Goal: Task Accomplishment & Management: Manage account settings

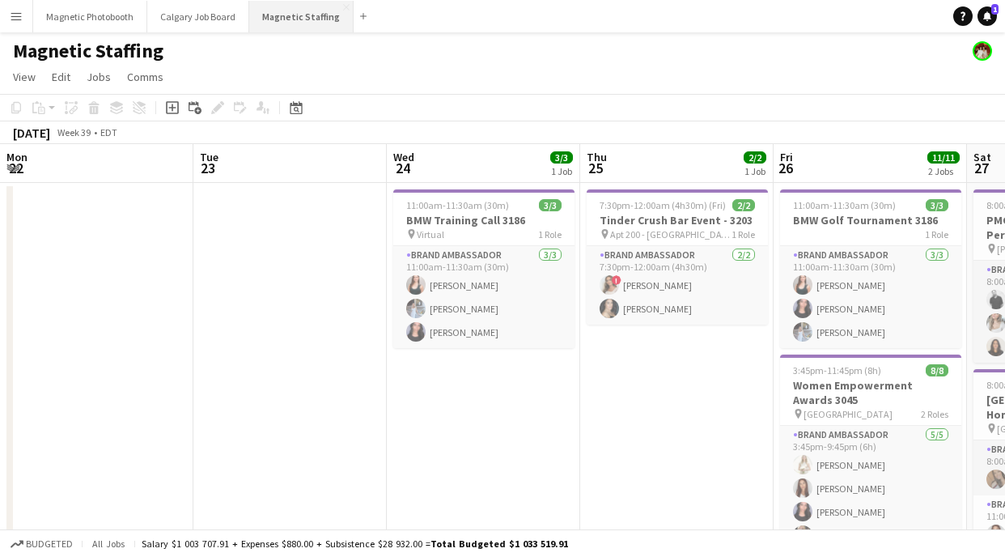
scroll to position [0, 483]
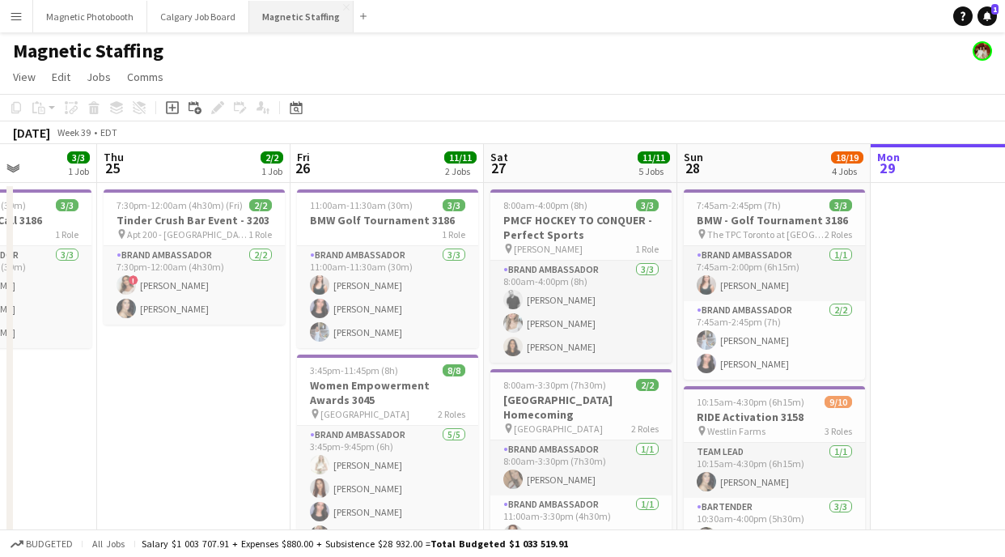
click at [284, 17] on button "Magnetic Staffing Close" at bounding box center [301, 17] width 104 height 32
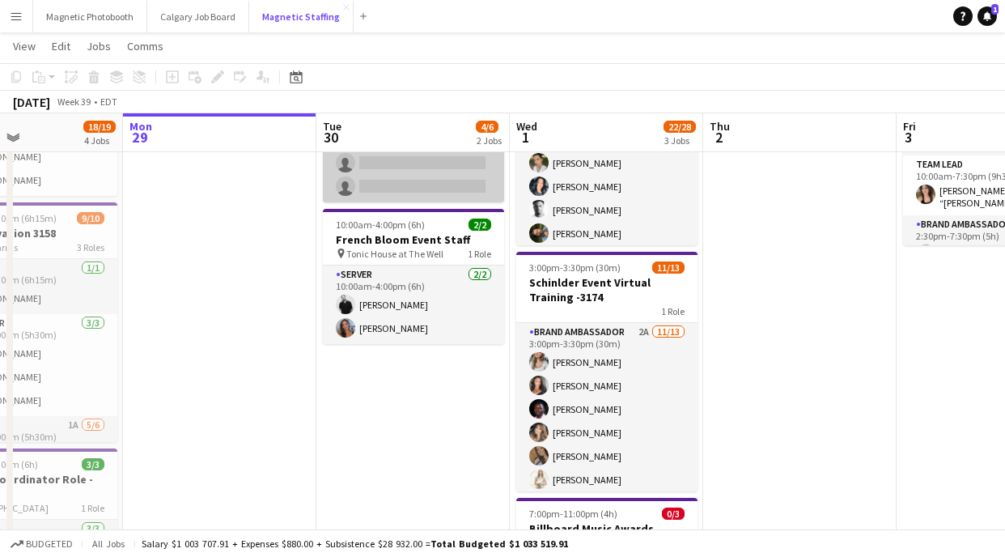
scroll to position [184, 0]
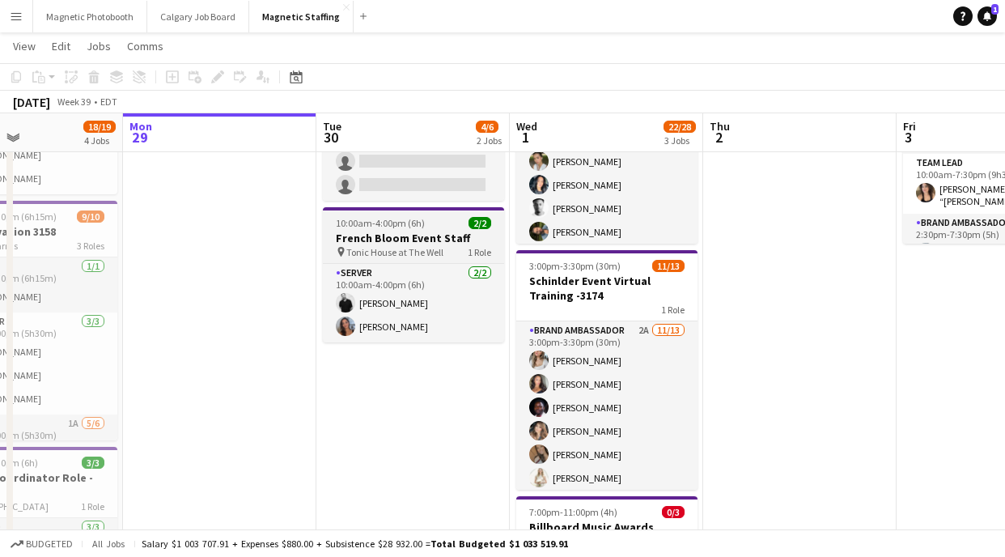
click at [392, 249] on span "Tonic House at The Well" at bounding box center [394, 252] width 97 height 12
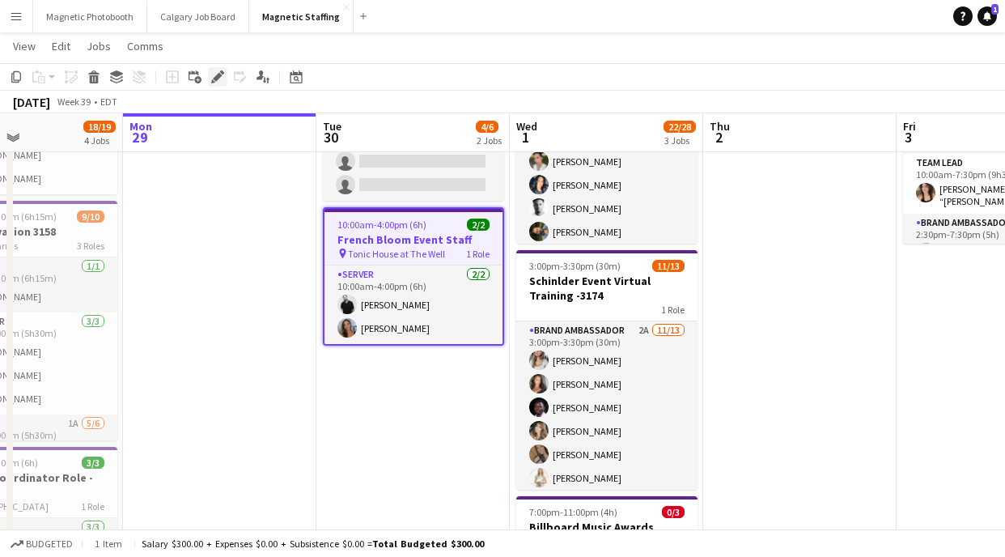
click at [214, 78] on icon at bounding box center [217, 77] width 9 height 9
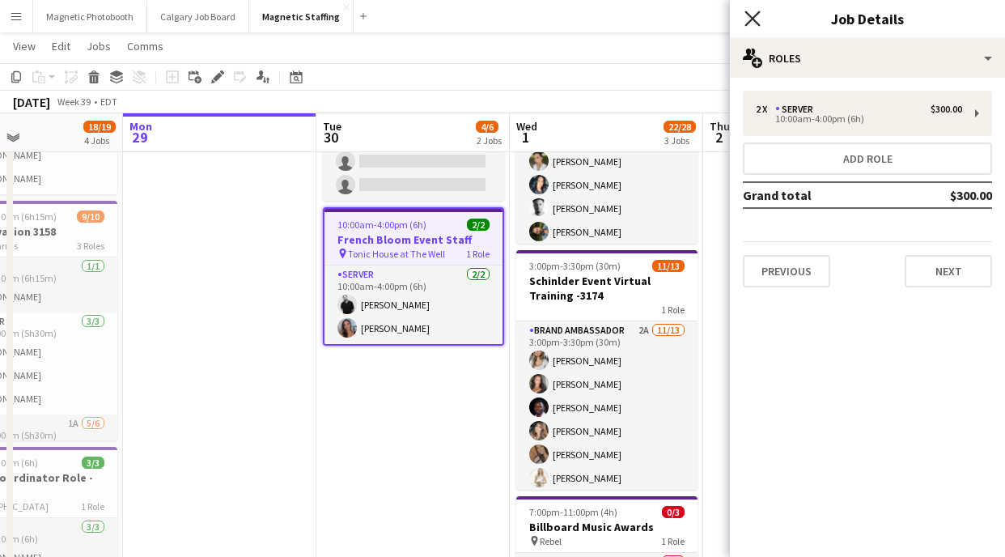
click at [754, 21] on icon at bounding box center [752, 18] width 15 height 15
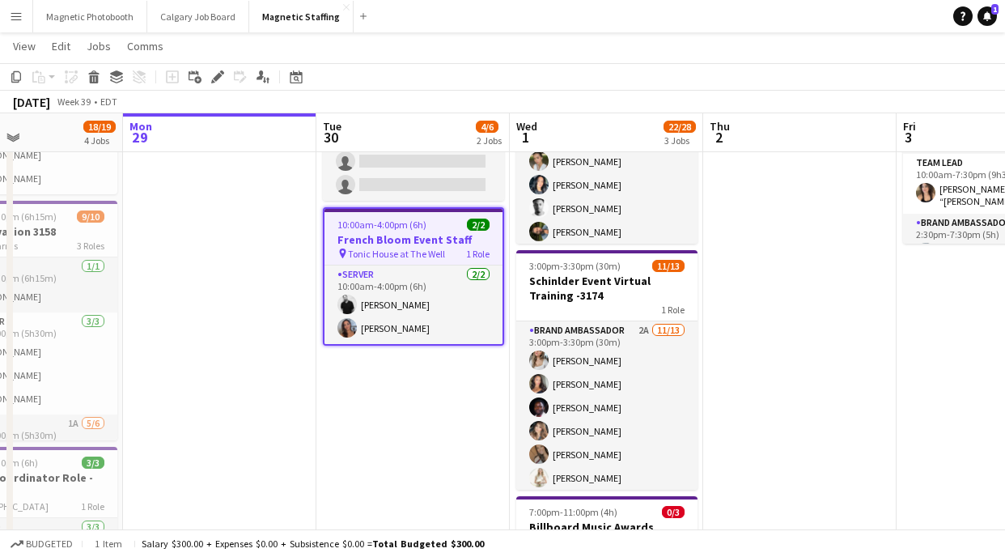
click at [395, 236] on h3 "French Bloom Event Staff" at bounding box center [414, 239] width 178 height 15
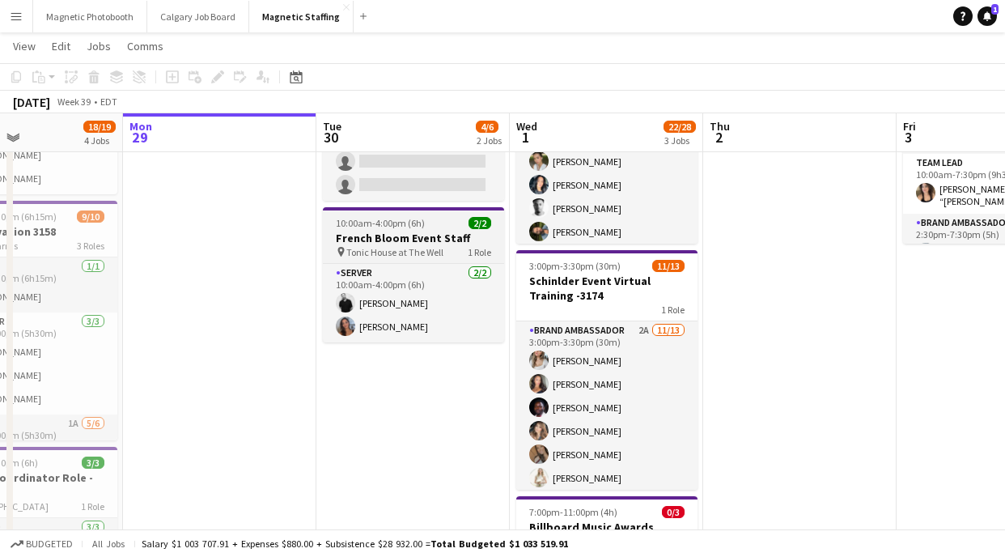
click at [334, 232] on h3 "French Bloom Event Staff" at bounding box center [413, 238] width 181 height 15
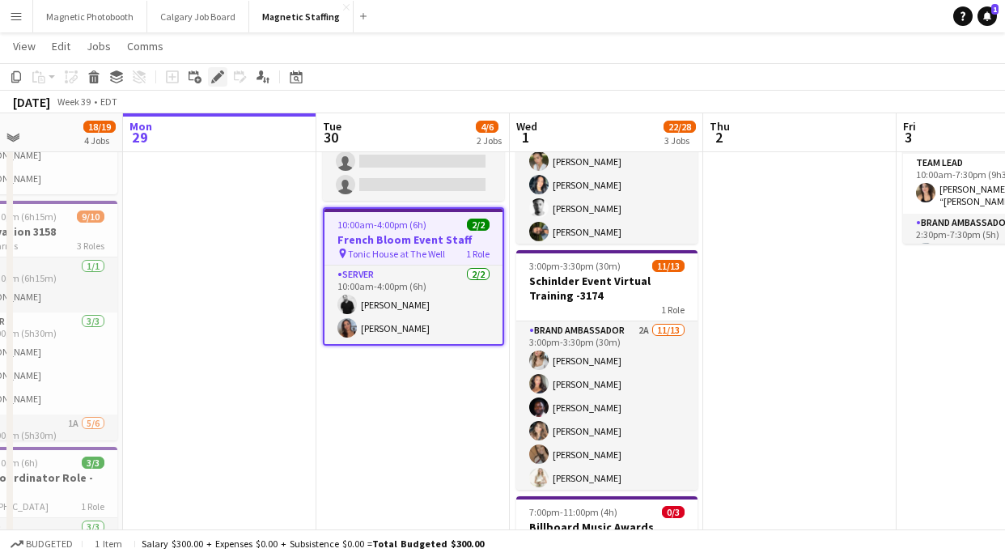
click at [223, 79] on icon "Edit" at bounding box center [217, 76] width 13 height 13
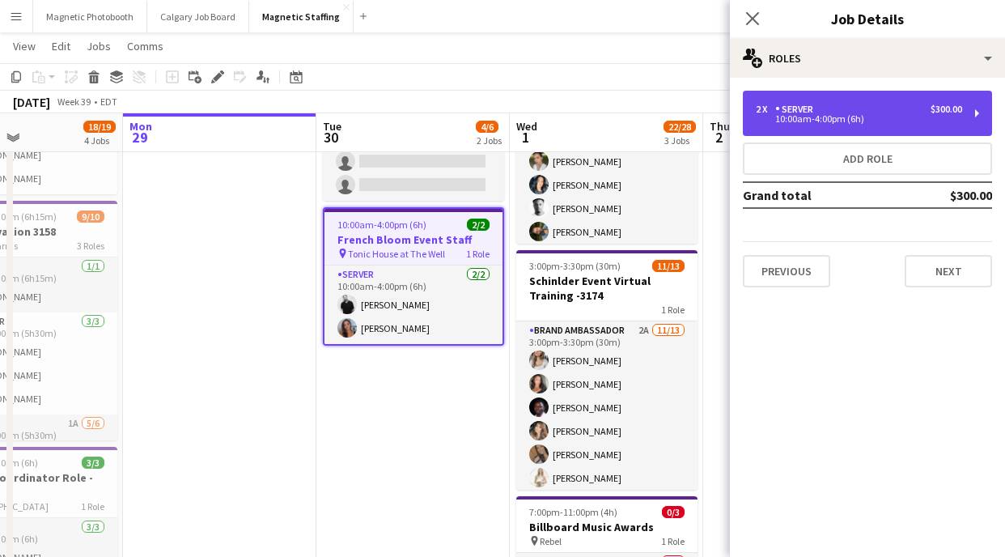
click at [807, 116] on div "10:00am-4:00pm (6h)" at bounding box center [859, 119] width 206 height 8
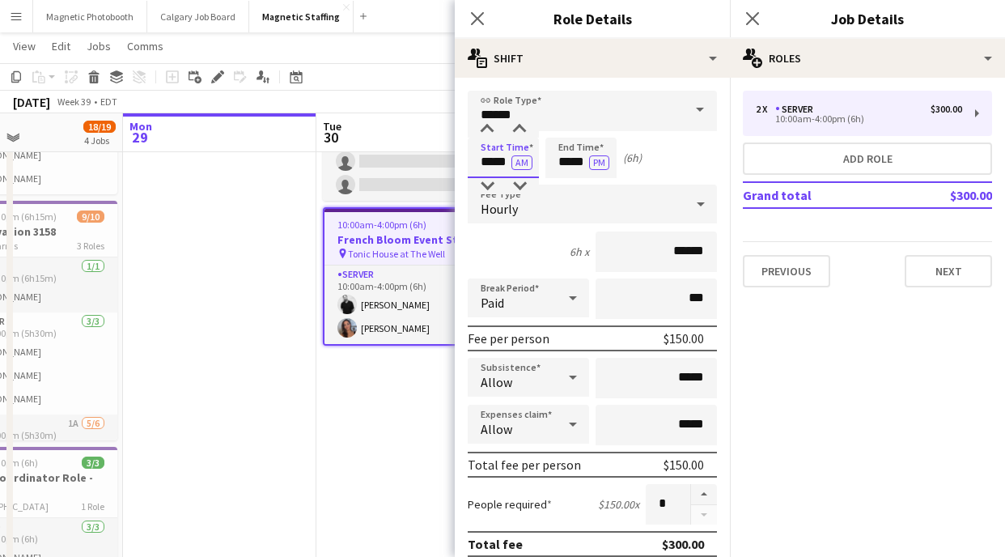
drag, startPoint x: 493, startPoint y: 160, endPoint x: 478, endPoint y: 160, distance: 14.6
click at [478, 160] on input "*****" at bounding box center [503, 158] width 71 height 40
click at [750, 15] on icon "Close pop-in" at bounding box center [752, 18] width 15 height 15
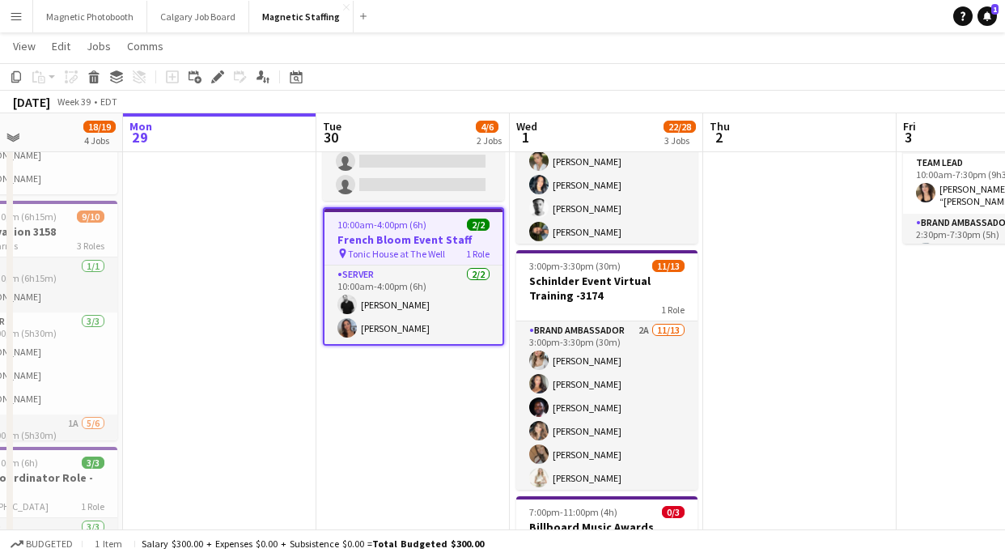
click at [377, 391] on app-date-cell "8:00am-1:00pm (5h) 2/4 [DEMOGRAPHIC_DATA] Models: Hair Extension Models | 3321 …" at bounding box center [412, 483] width 193 height 970
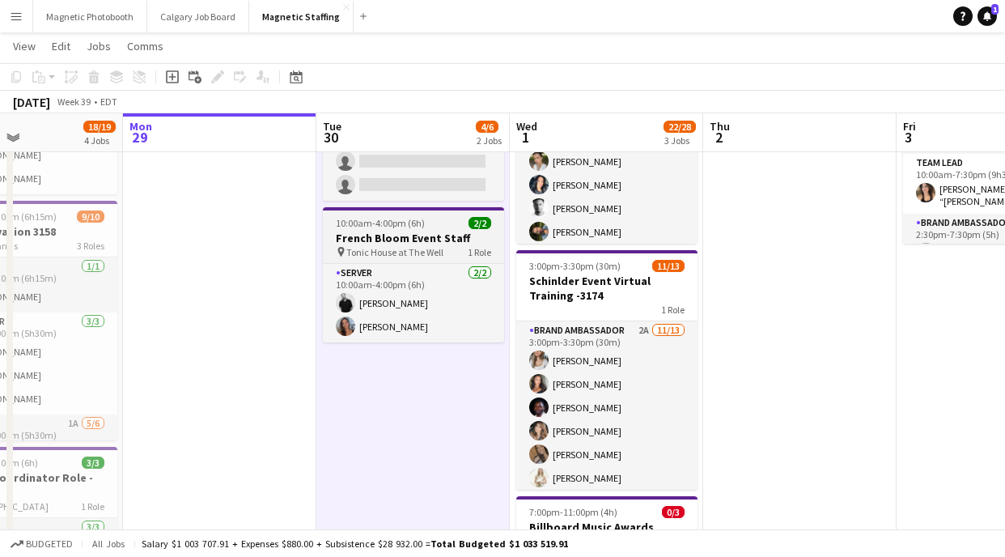
click at [434, 240] on h3 "French Bloom Event Staff" at bounding box center [413, 238] width 181 height 15
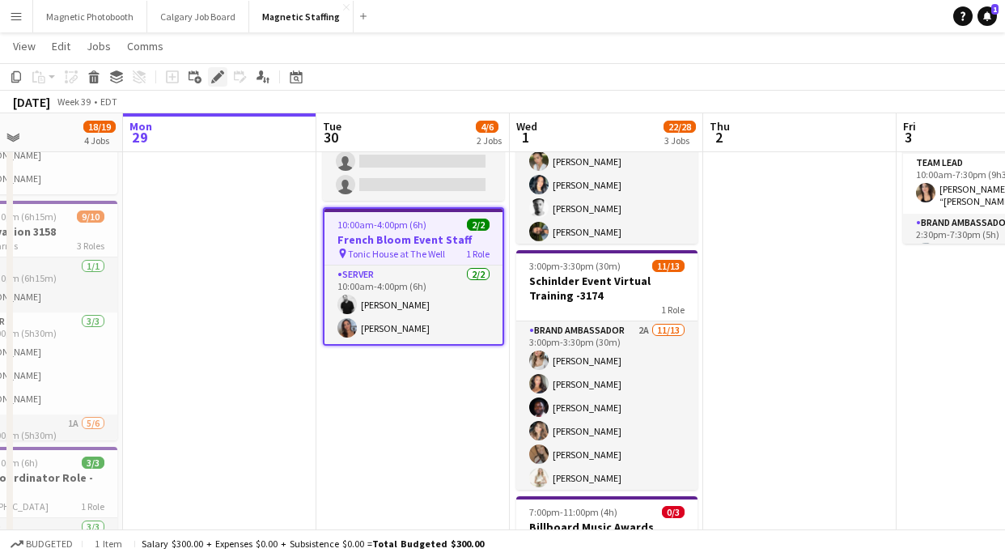
click at [210, 77] on div "Edit" at bounding box center [217, 76] width 19 height 19
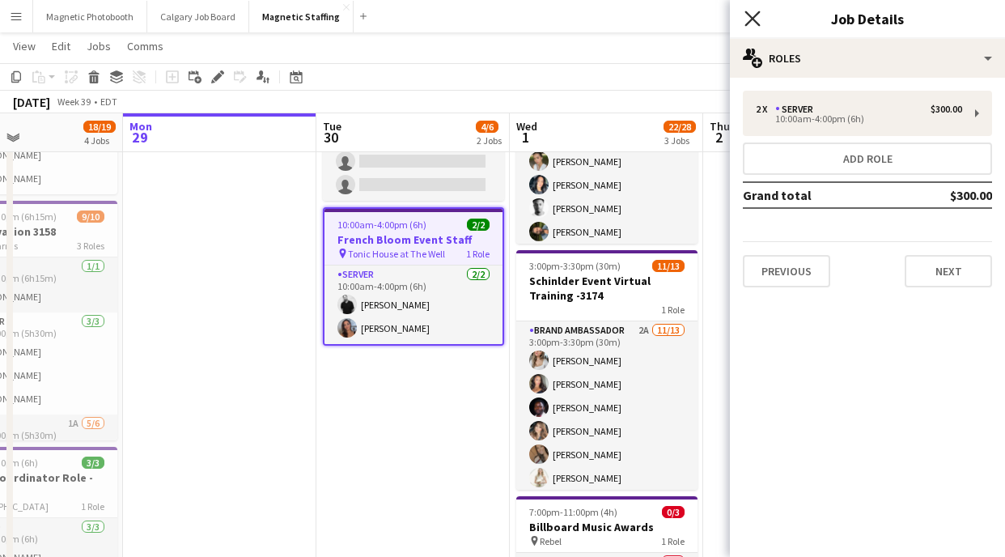
click at [754, 23] on icon "Close pop-in" at bounding box center [752, 18] width 15 height 15
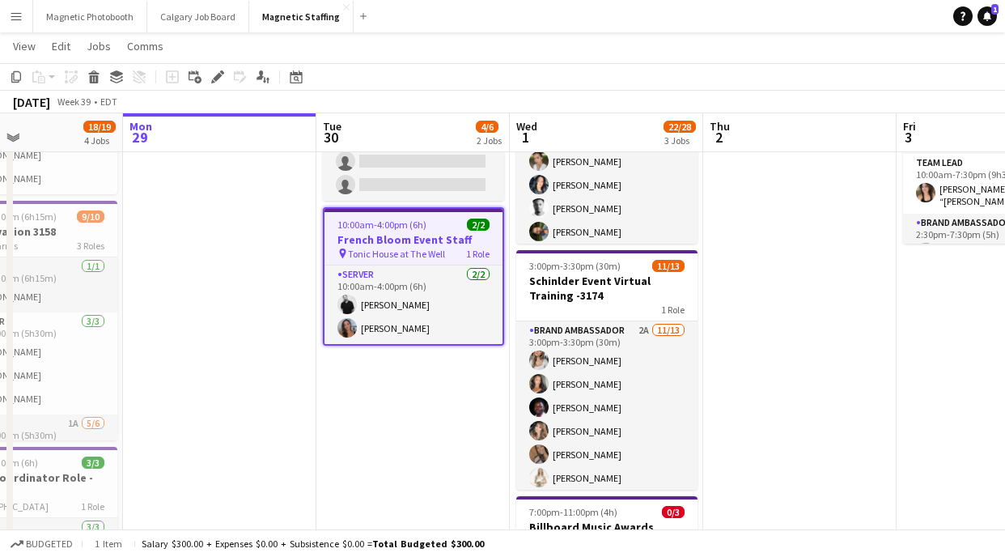
click at [503, 403] on app-date-cell "8:00am-1:00pm (5h) 2/4 [DEMOGRAPHIC_DATA] Models: Hair Extension Models | 3321 …" at bounding box center [412, 483] width 193 height 970
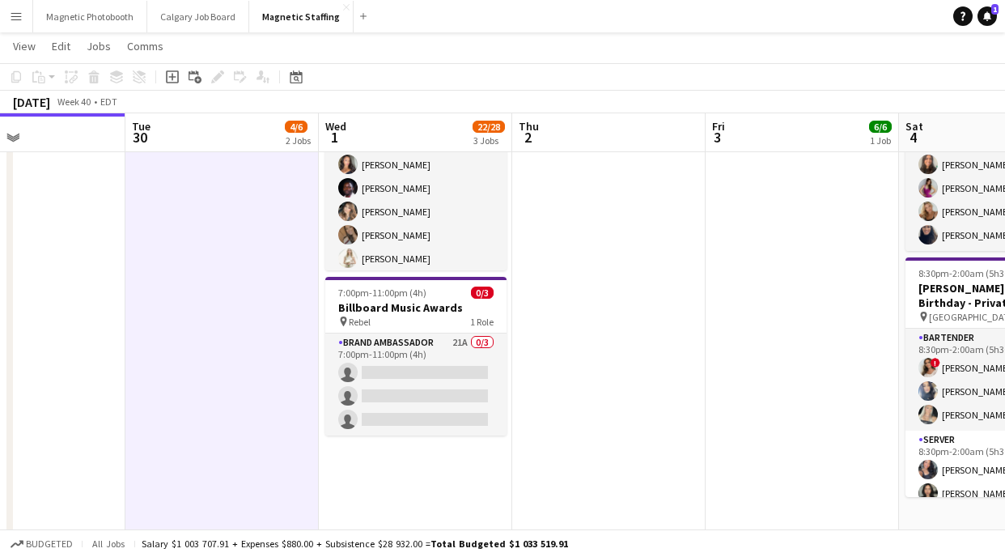
scroll to position [22, 0]
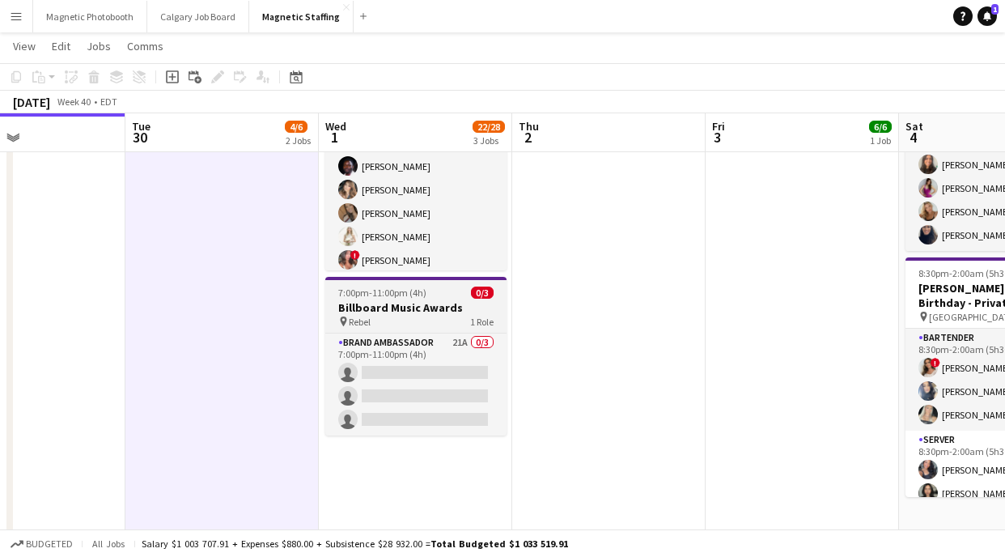
click at [391, 296] on span "7:00pm-11:00pm (4h)" at bounding box center [382, 293] width 88 height 12
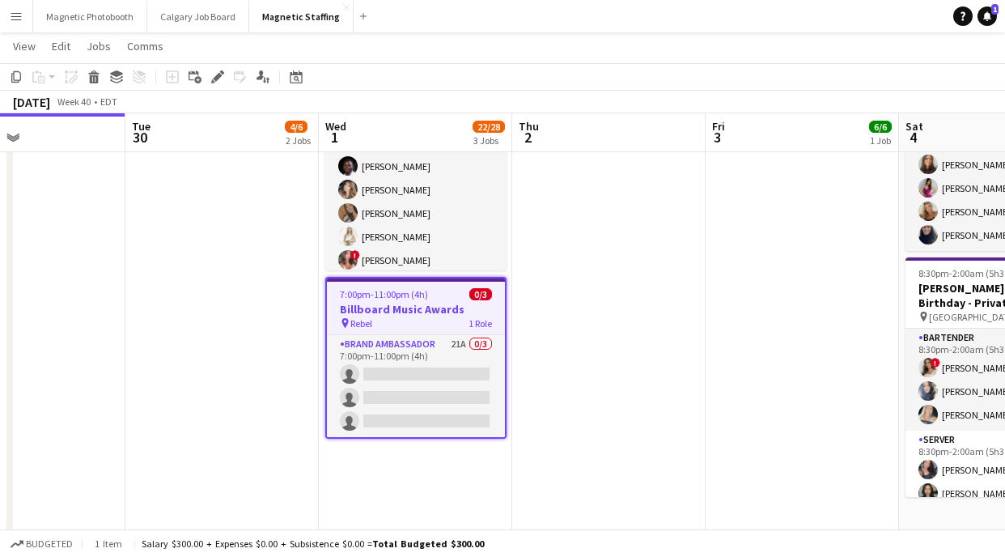
click at [395, 293] on span "7:00pm-11:00pm (4h)" at bounding box center [384, 294] width 88 height 12
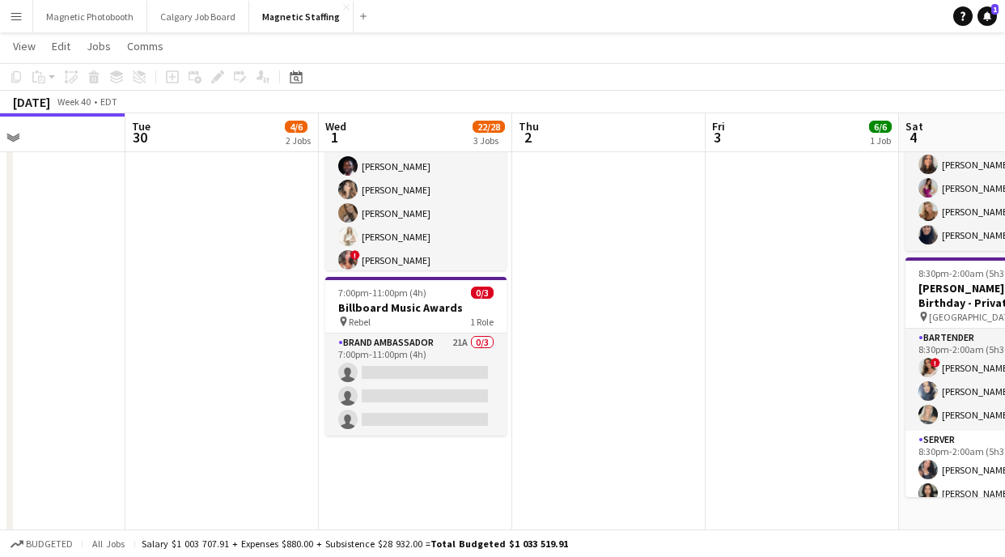
click at [234, 294] on app-date-cell "8:00am-1:00pm (5h) 2/4 [DEMOGRAPHIC_DATA] Models: Hair Extension Models | 3321 …" at bounding box center [221, 263] width 193 height 970
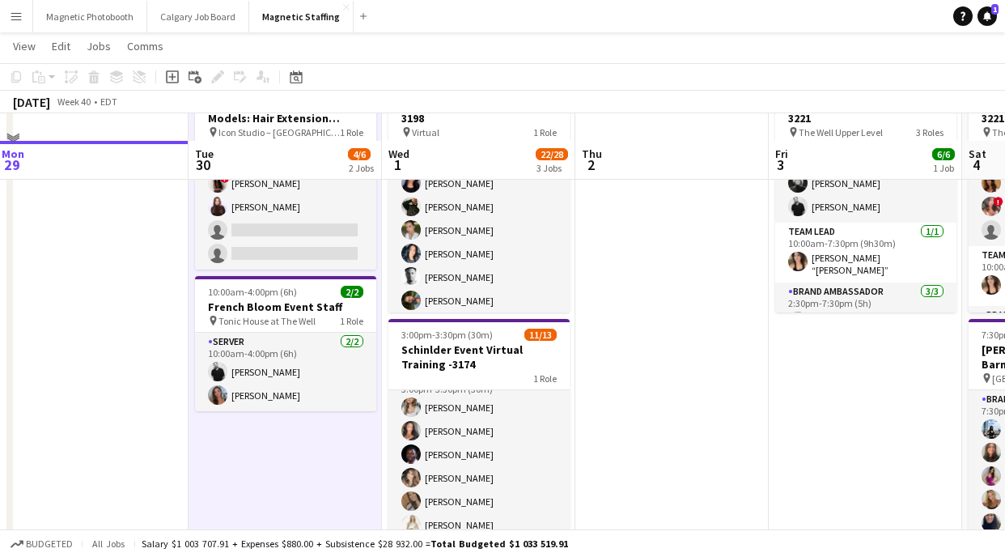
scroll to position [147, 0]
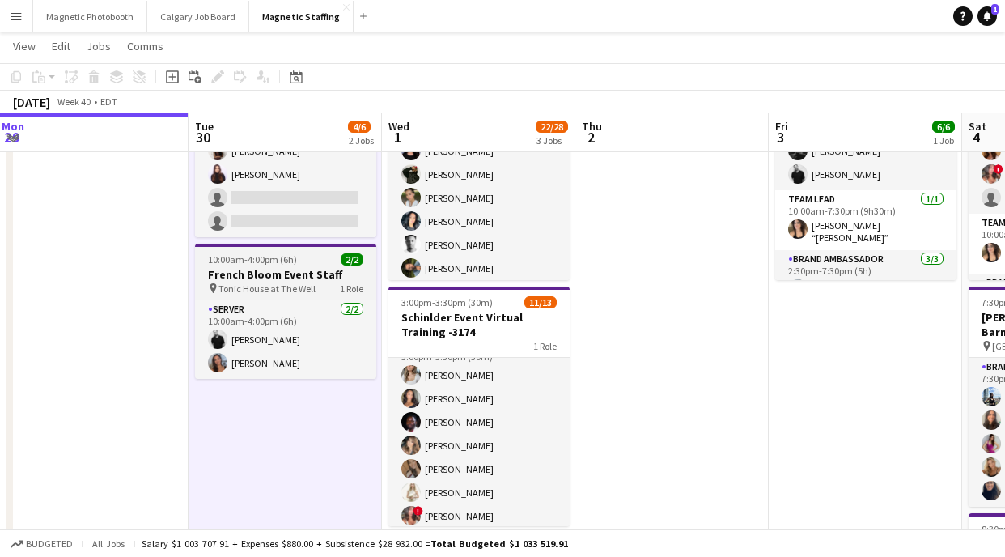
click at [272, 270] on h3 "French Bloom Event Staff" at bounding box center [285, 274] width 181 height 15
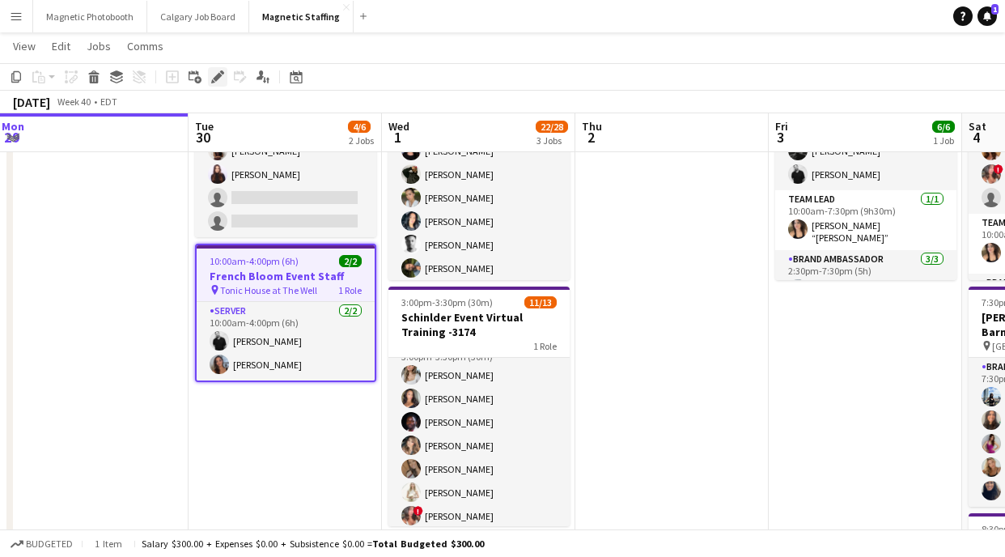
click at [223, 76] on icon "Edit" at bounding box center [217, 76] width 13 height 13
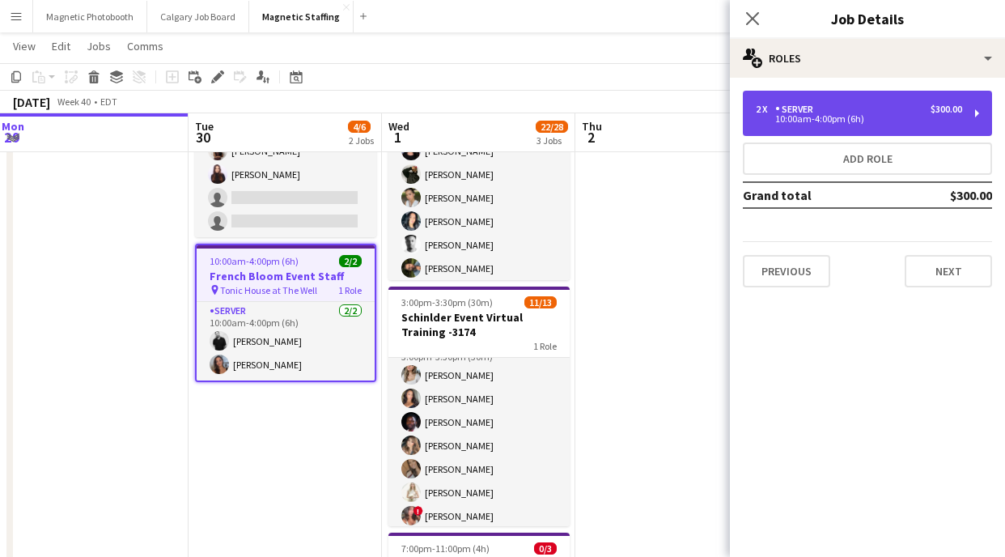
click at [838, 118] on div "10:00am-4:00pm (6h)" at bounding box center [859, 119] width 206 height 8
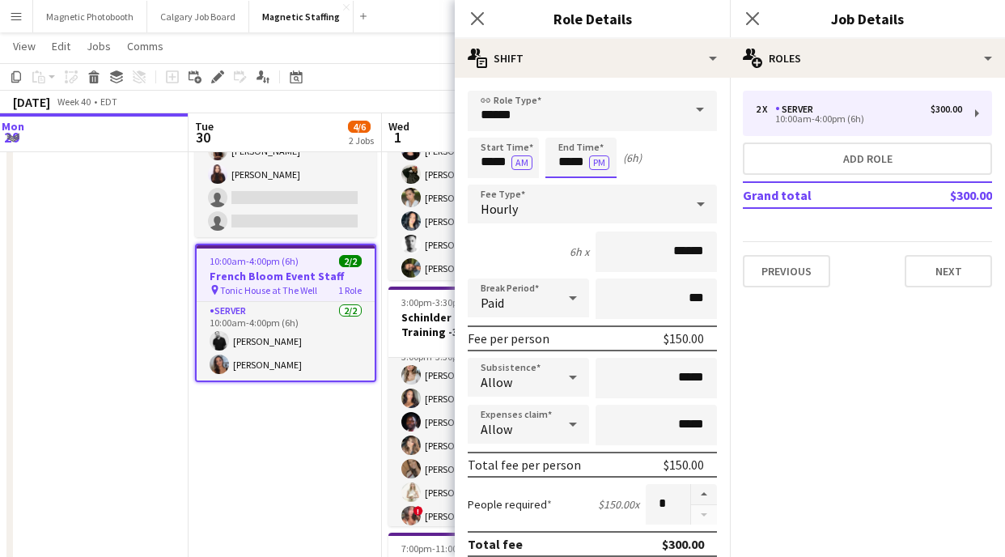
click at [567, 157] on input "*****" at bounding box center [581, 158] width 71 height 40
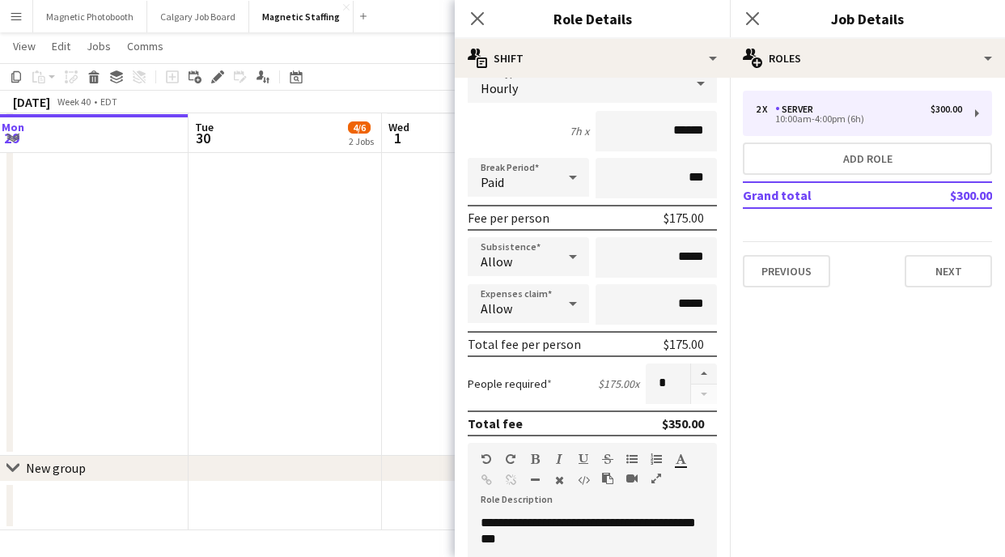
scroll to position [539, 0]
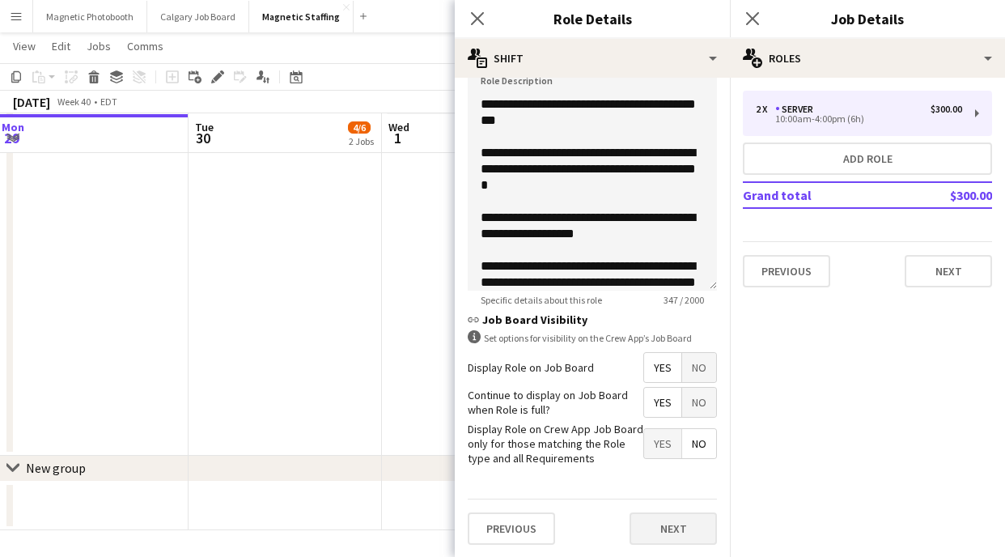
type input "*****"
click at [673, 528] on button "Next" at bounding box center [673, 528] width 87 height 32
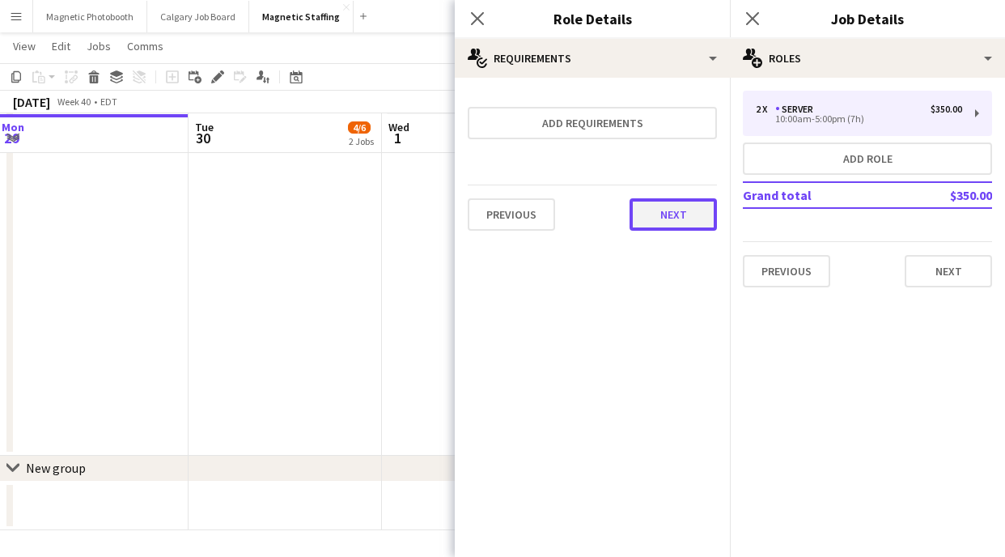
click at [682, 227] on button "Next" at bounding box center [673, 214] width 87 height 32
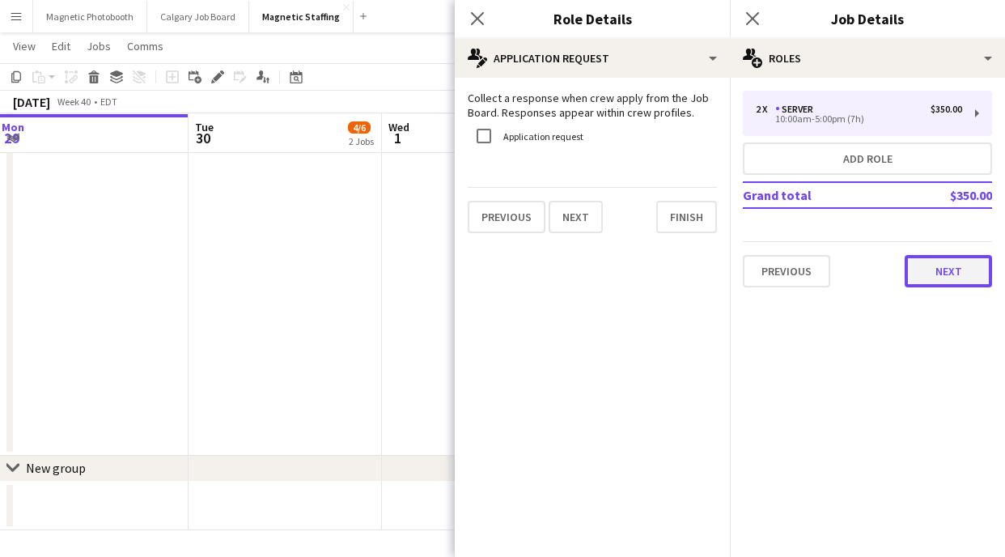
click at [925, 277] on button "Next" at bounding box center [948, 271] width 87 height 32
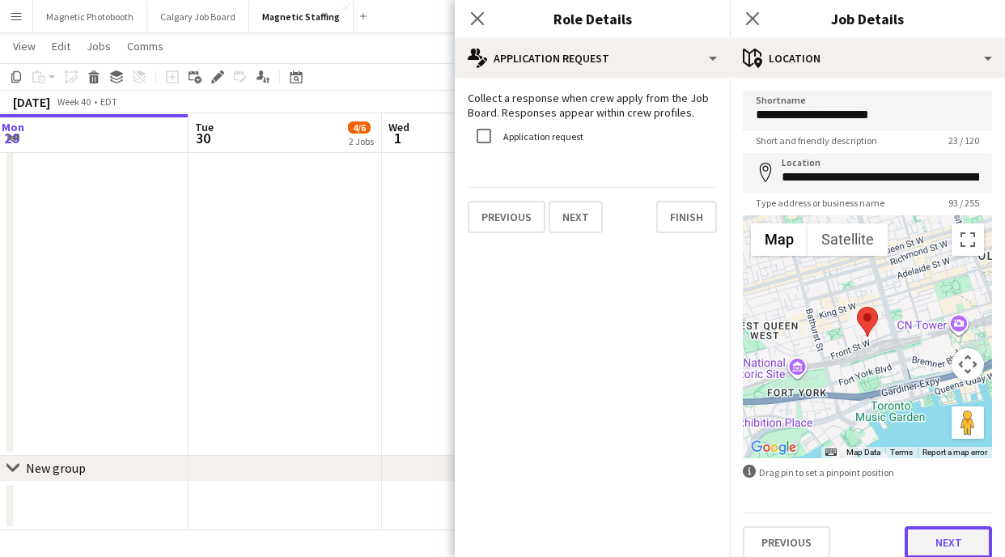
click at [939, 550] on button "Next" at bounding box center [948, 542] width 87 height 32
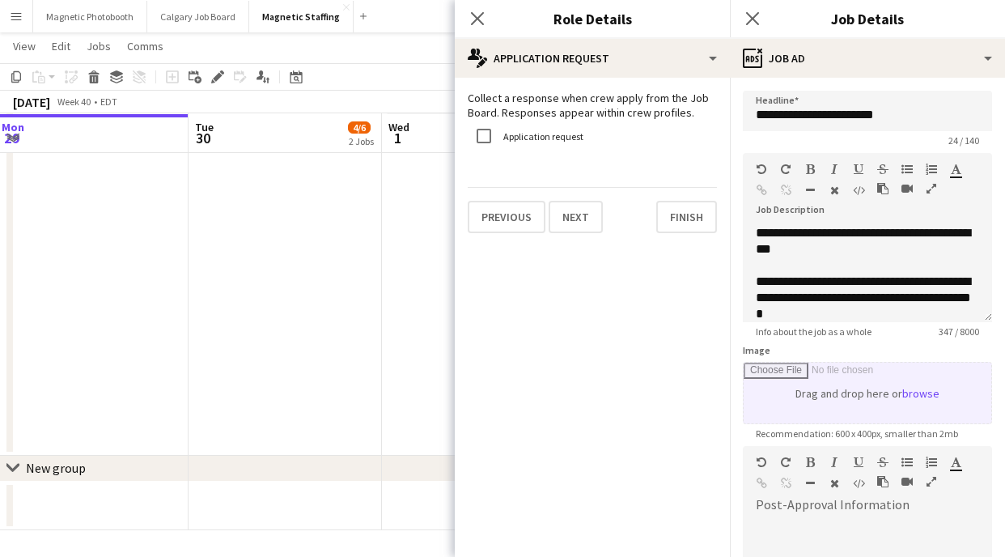
scroll to position [243, 0]
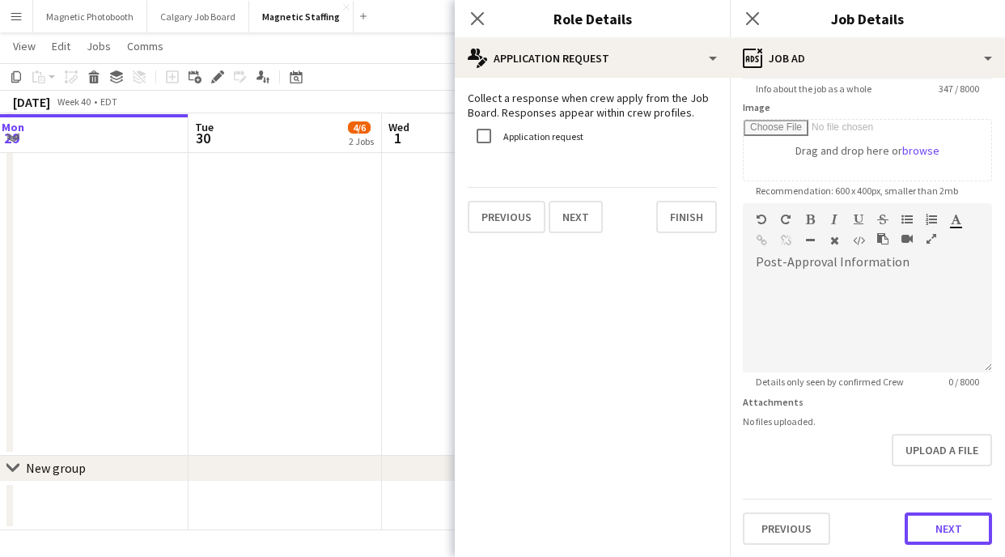
click at [954, 531] on button "Next" at bounding box center [948, 528] width 87 height 32
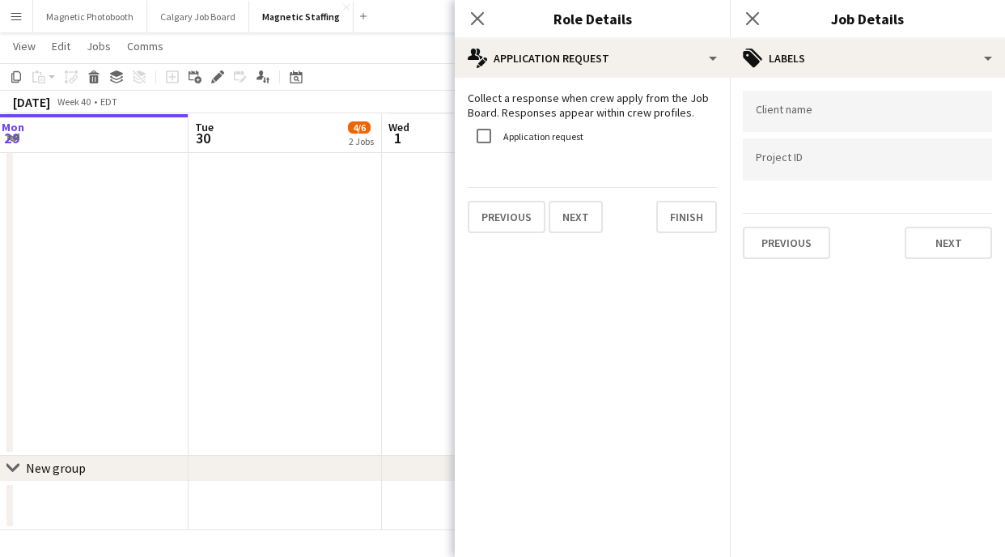
scroll to position [0, 0]
click at [940, 236] on button "Next" at bounding box center [948, 243] width 87 height 32
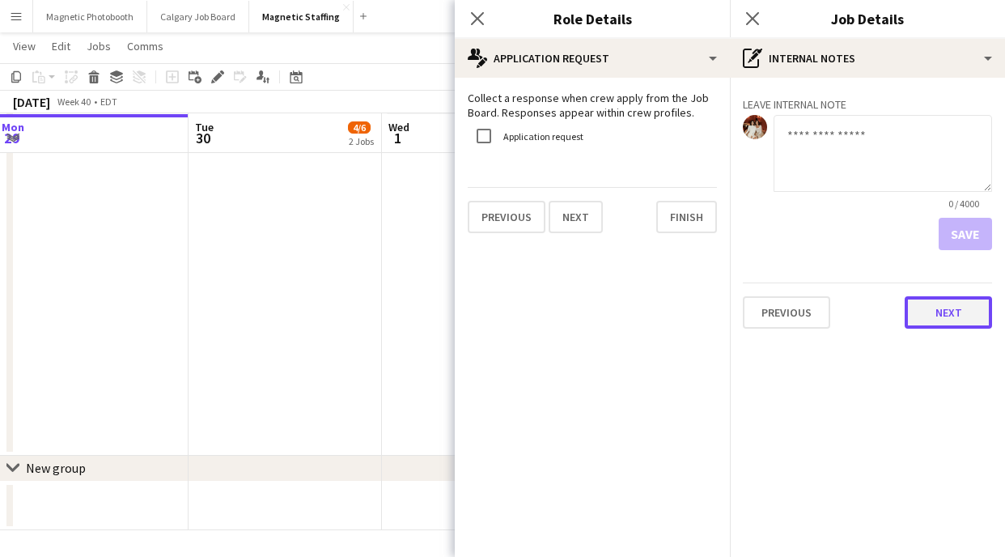
click at [935, 312] on button "Next" at bounding box center [948, 312] width 87 height 32
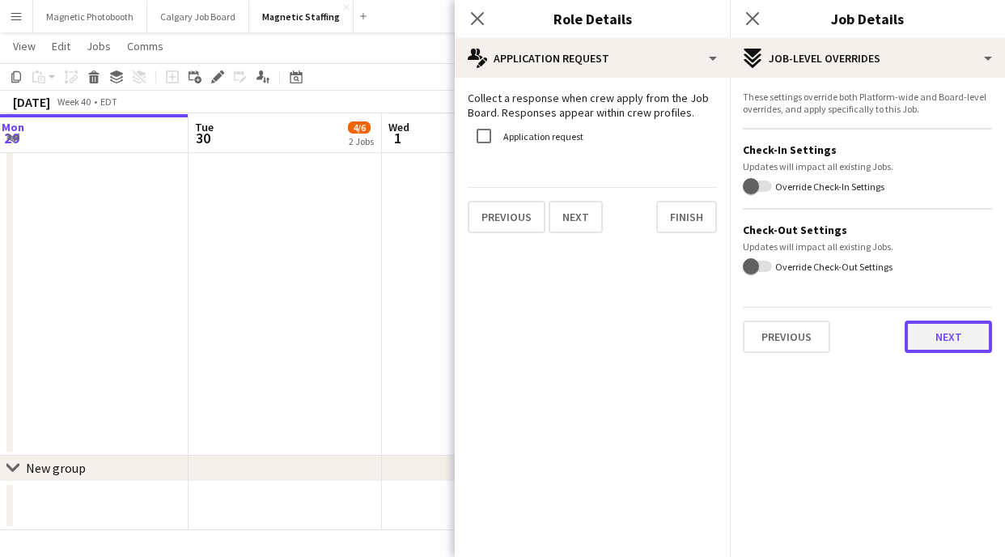
click at [953, 329] on button "Next" at bounding box center [948, 337] width 87 height 32
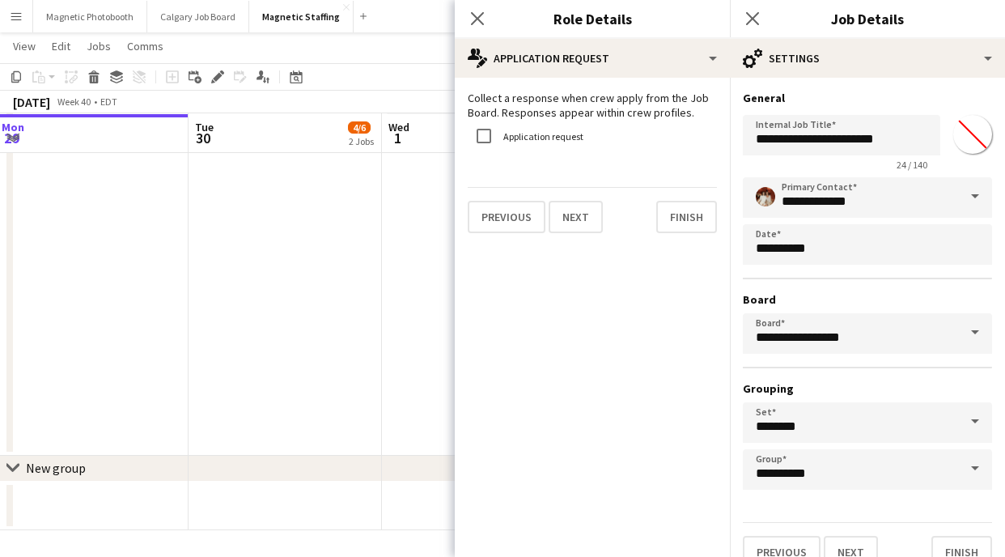
scroll to position [24, 0]
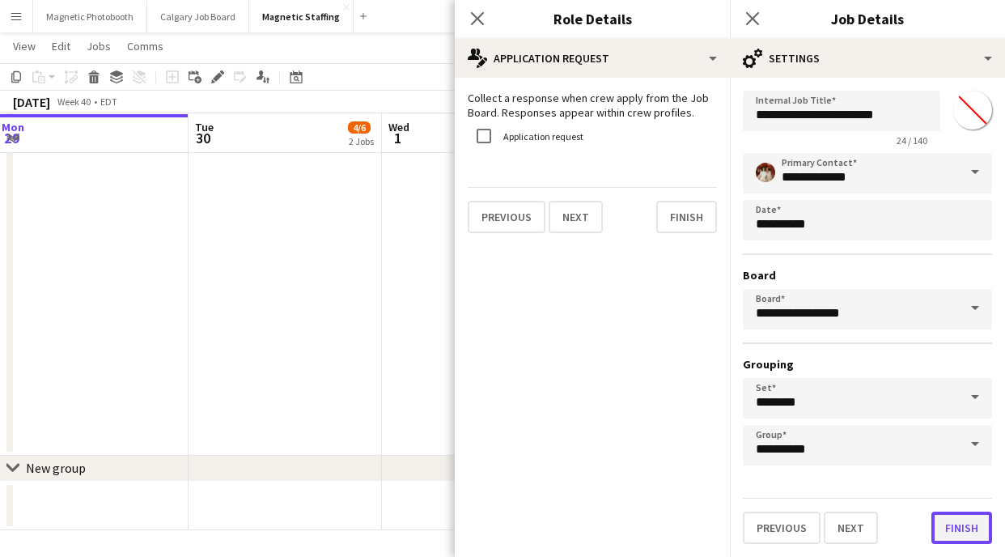
click at [958, 536] on button "Finish" at bounding box center [962, 528] width 61 height 32
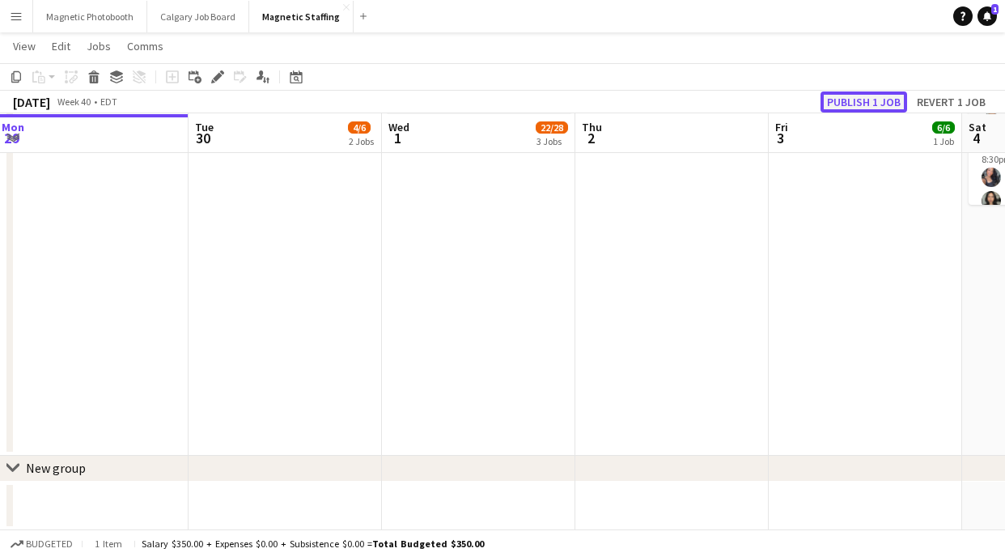
click at [856, 92] on button "Publish 1 job" at bounding box center [864, 101] width 87 height 21
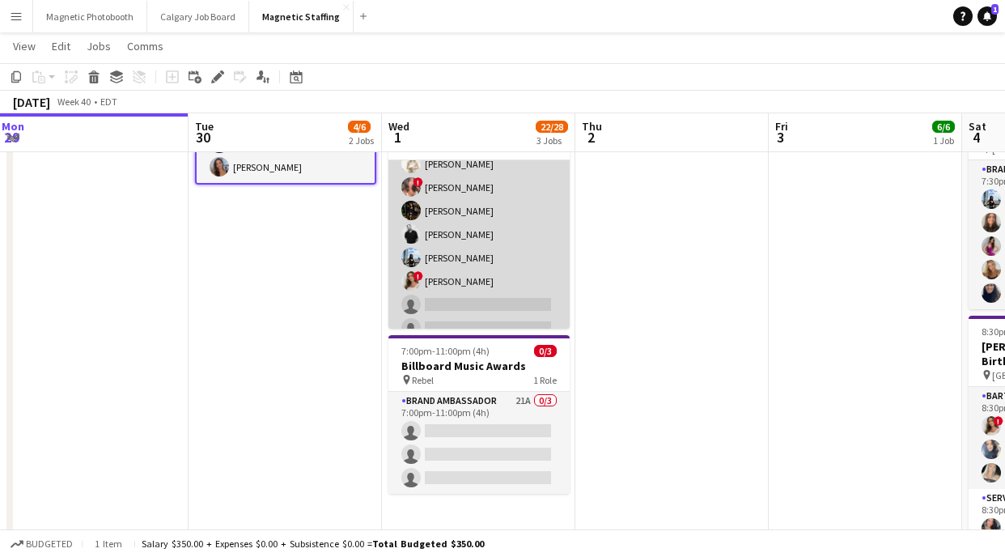
scroll to position [168, 0]
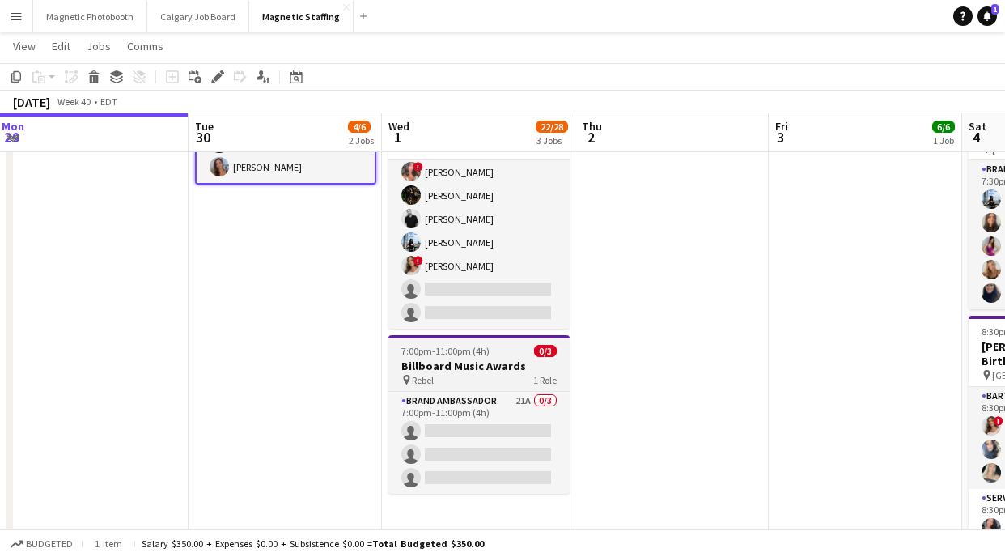
click at [449, 353] on span "7:00pm-11:00pm (4h)" at bounding box center [445, 351] width 88 height 12
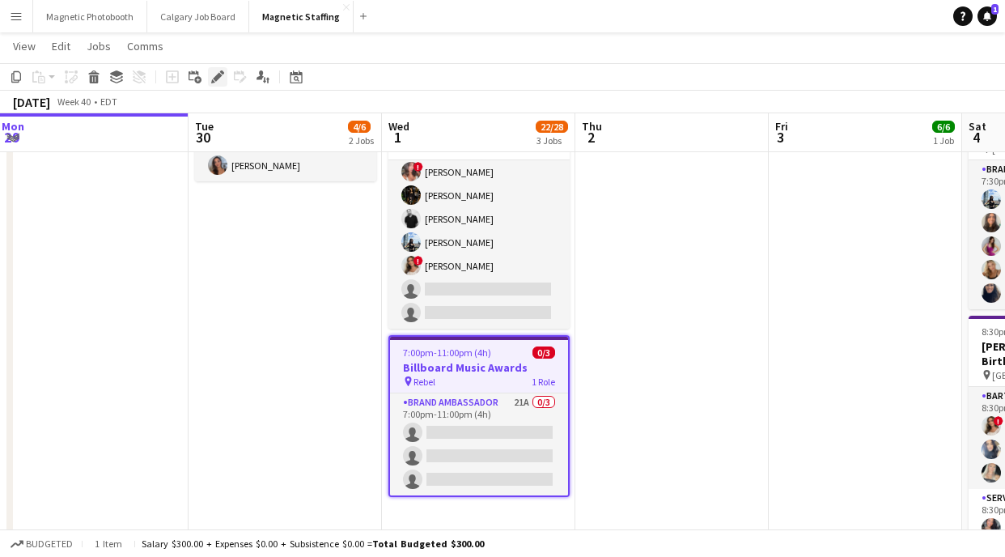
click at [217, 75] on icon at bounding box center [217, 77] width 9 height 9
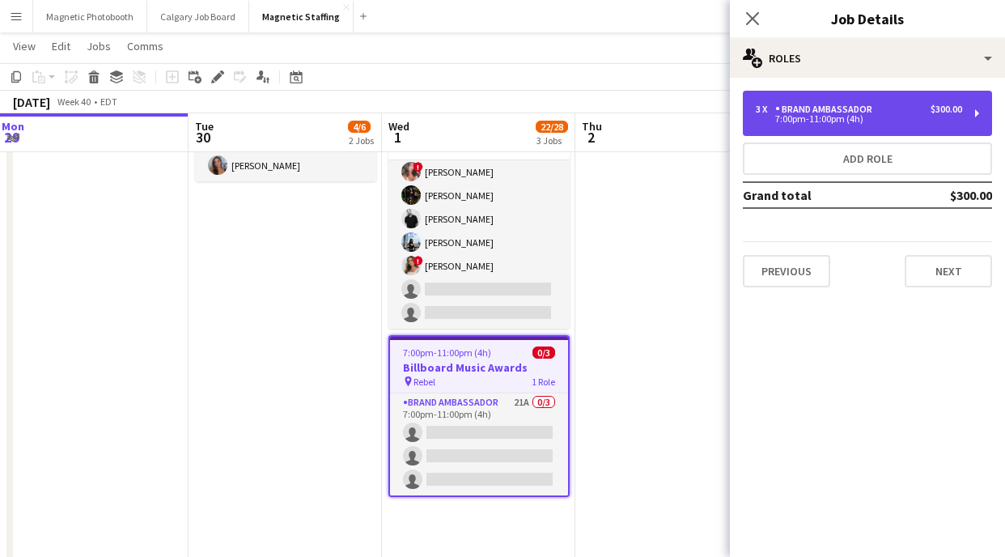
click at [782, 120] on div "7:00pm-11:00pm (4h)" at bounding box center [859, 119] width 206 height 8
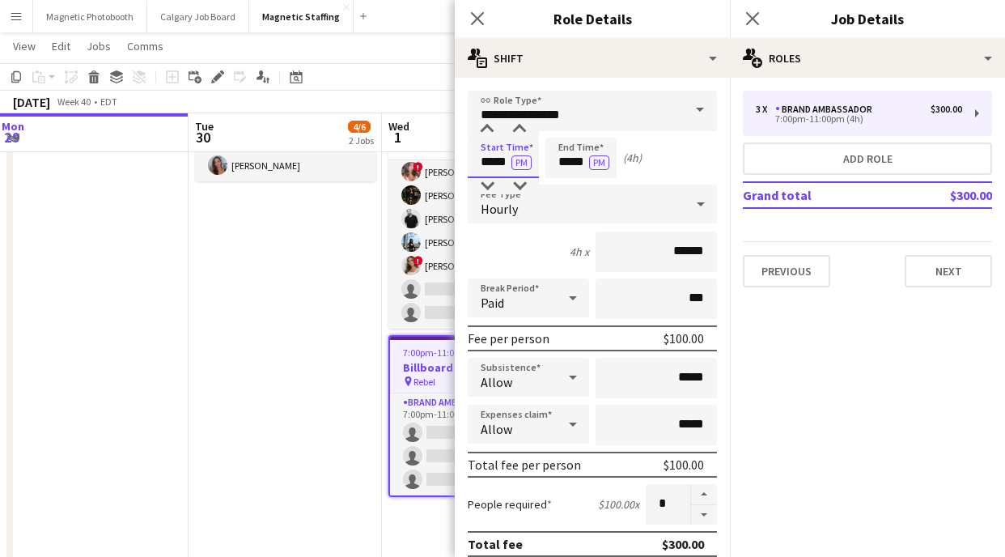
click at [493, 163] on input "*****" at bounding box center [503, 158] width 71 height 40
type input "*****"
drag, startPoint x: 572, startPoint y: 163, endPoint x: 546, endPoint y: 162, distance: 26.0
click at [548, 163] on input "*****" at bounding box center [581, 158] width 71 height 40
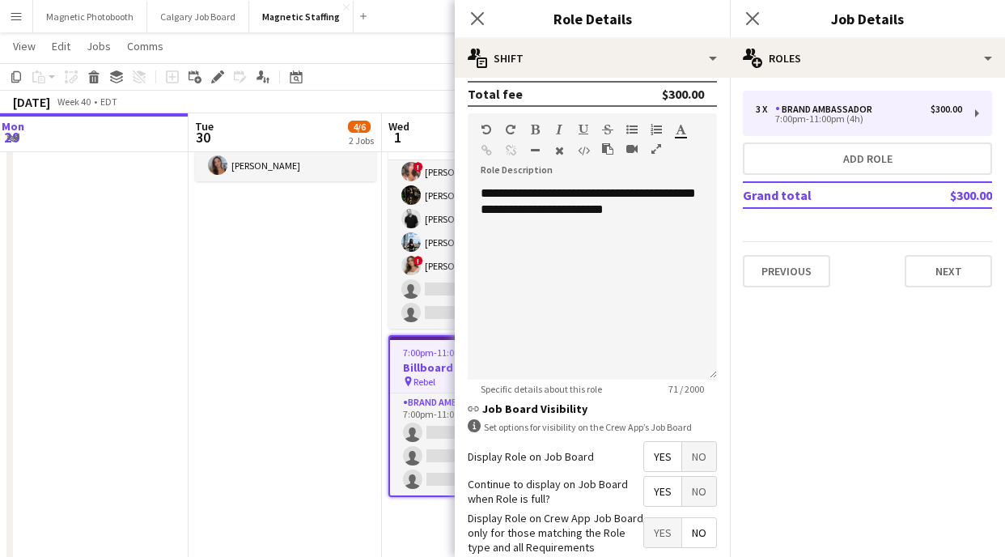
scroll to position [435, 0]
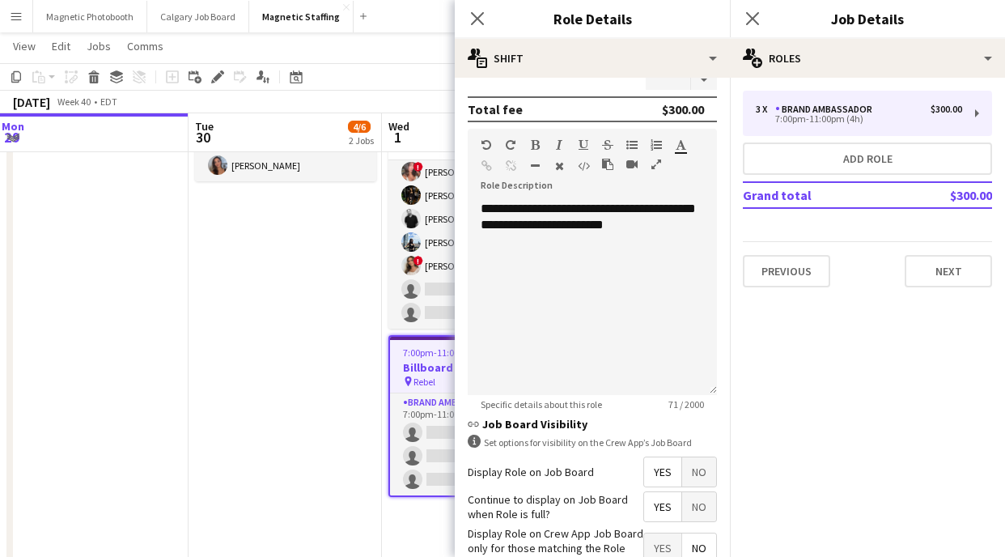
type input "*****"
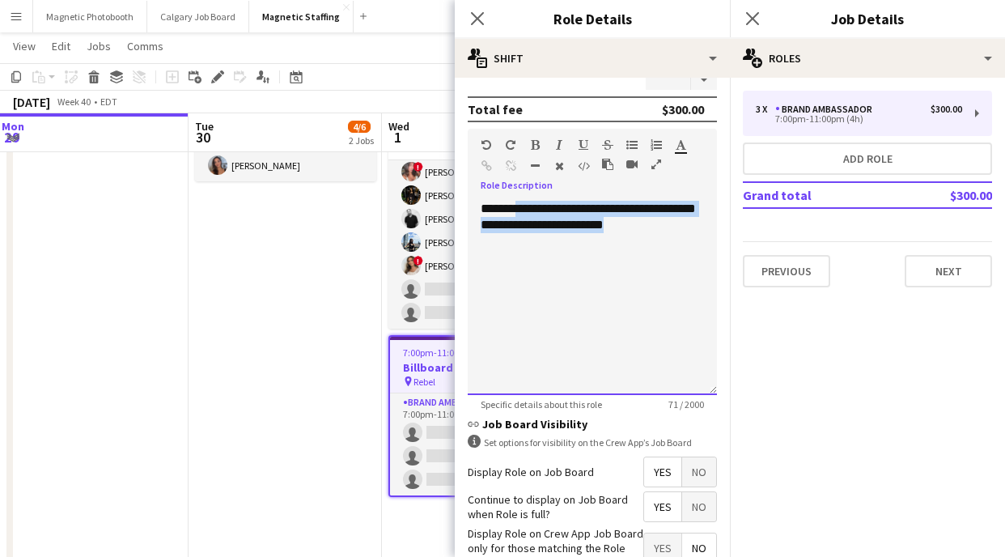
drag, startPoint x: 513, startPoint y: 209, endPoint x: 800, endPoint y: 231, distance: 288.2
click at [800, 231] on body "Menu Boards Boards Boards All jobs Status Workforce Workforce My Workforce Recr…" at bounding box center [502, 281] width 1005 height 1253
click at [558, 193] on div "**********" at bounding box center [592, 292] width 249 height 206
click at [489, 216] on div "**********" at bounding box center [592, 298] width 249 height 194
drag, startPoint x: 513, startPoint y: 208, endPoint x: 717, endPoint y: 231, distance: 205.2
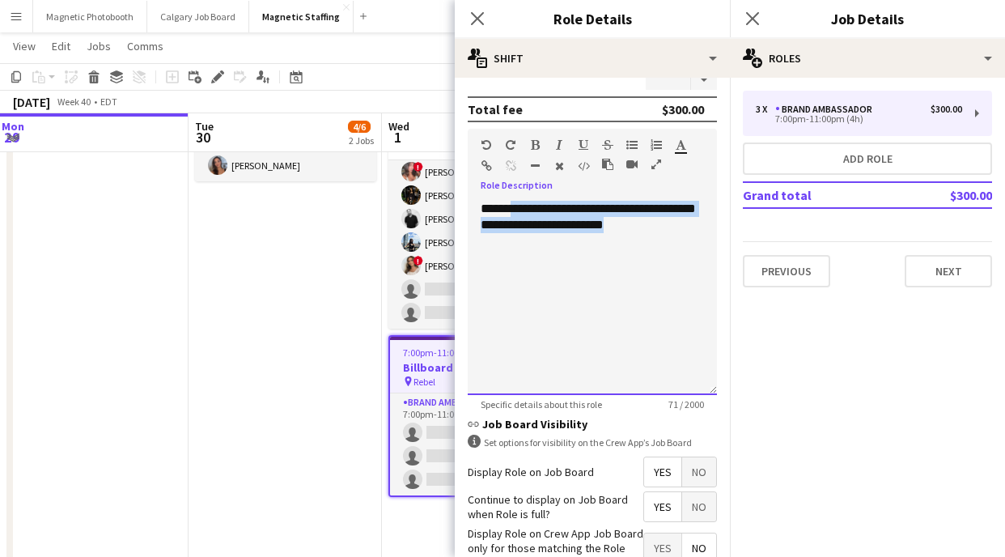
click at [718, 231] on form "**********" at bounding box center [592, 159] width 275 height 1006
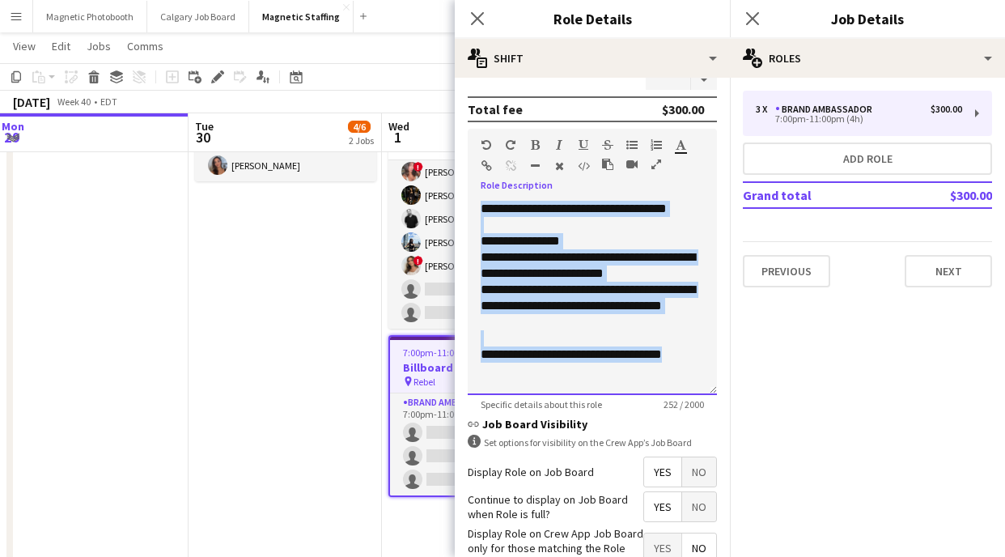
drag, startPoint x: 713, startPoint y: 367, endPoint x: 406, endPoint y: 138, distance: 383.5
click at [406, 138] on body "Menu Boards Boards Boards All jobs Status Workforce Workforce My Workforce Recr…" at bounding box center [502, 281] width 1005 height 1253
copy div "**********"
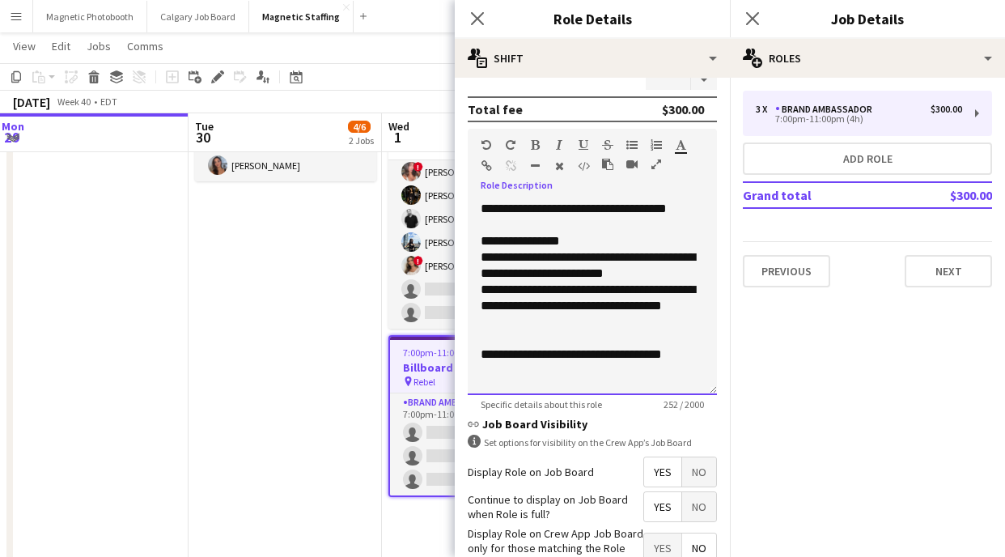
click at [550, 314] on div "**********" at bounding box center [592, 306] width 223 height 49
click at [697, 356] on div "**********" at bounding box center [592, 354] width 223 height 16
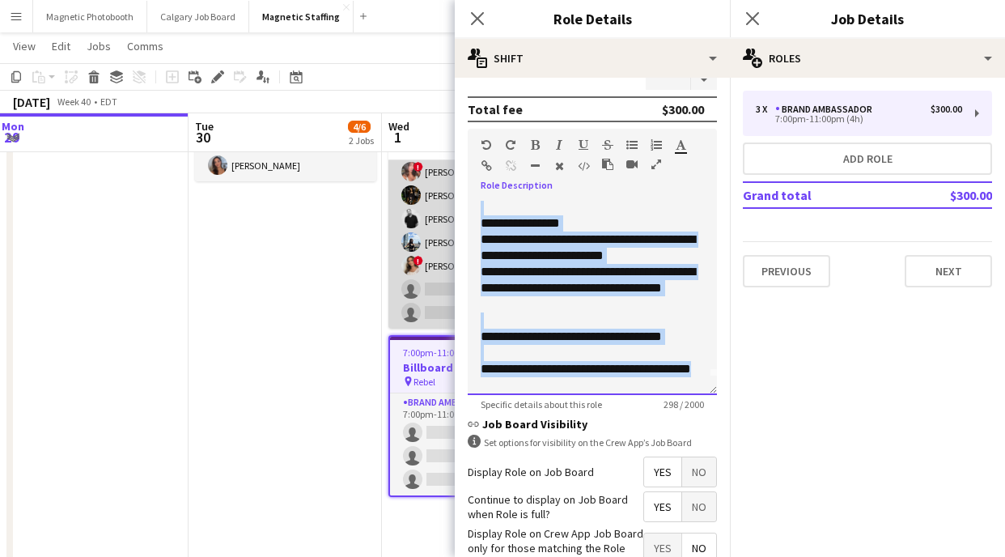
scroll to position [0, 0]
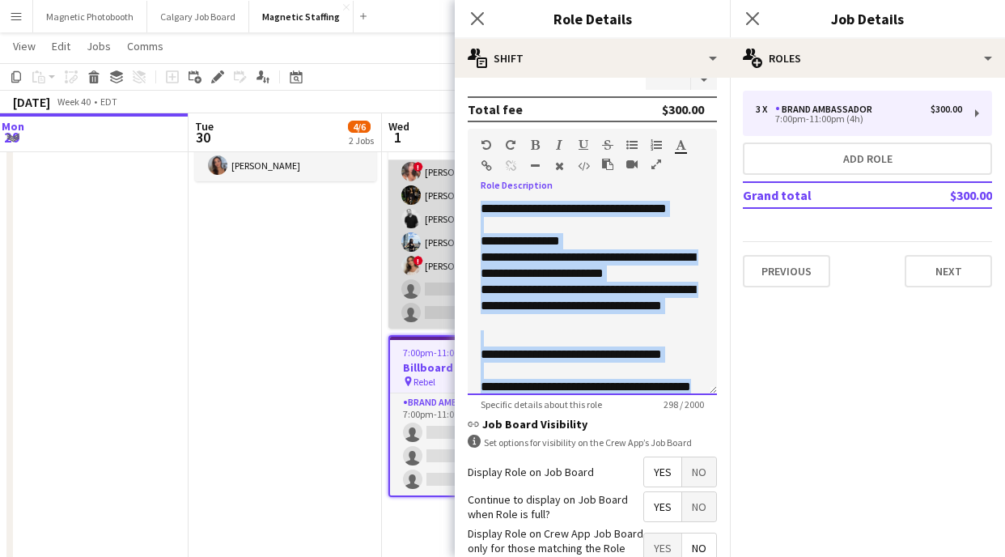
drag, startPoint x: 553, startPoint y: 384, endPoint x: 434, endPoint y: 168, distance: 247.4
click at [434, 168] on body "Menu Boards Boards Boards All jobs Status Workforce Workforce My Workforce Recr…" at bounding box center [502, 281] width 1005 height 1253
copy div "**********"
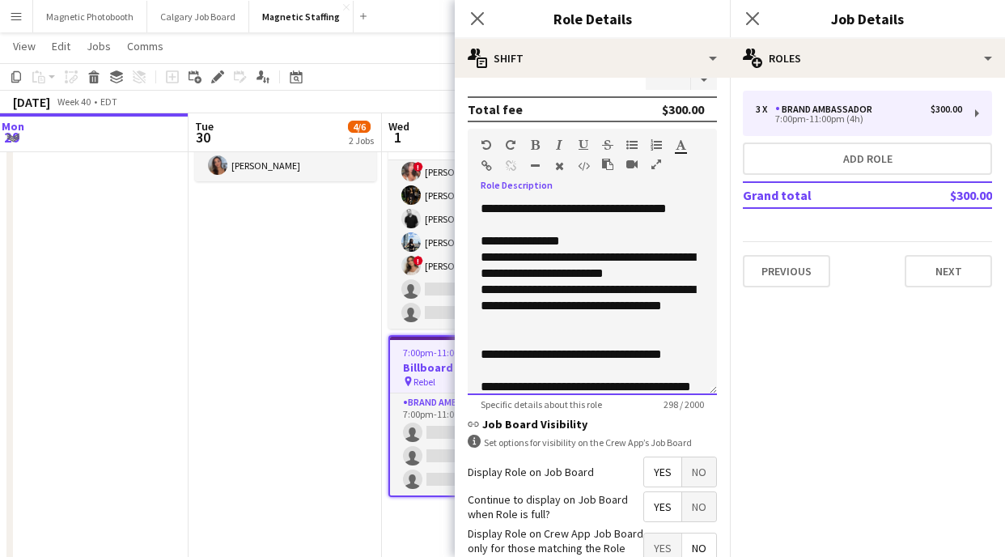
click at [548, 322] on div "**********" at bounding box center [592, 306] width 223 height 49
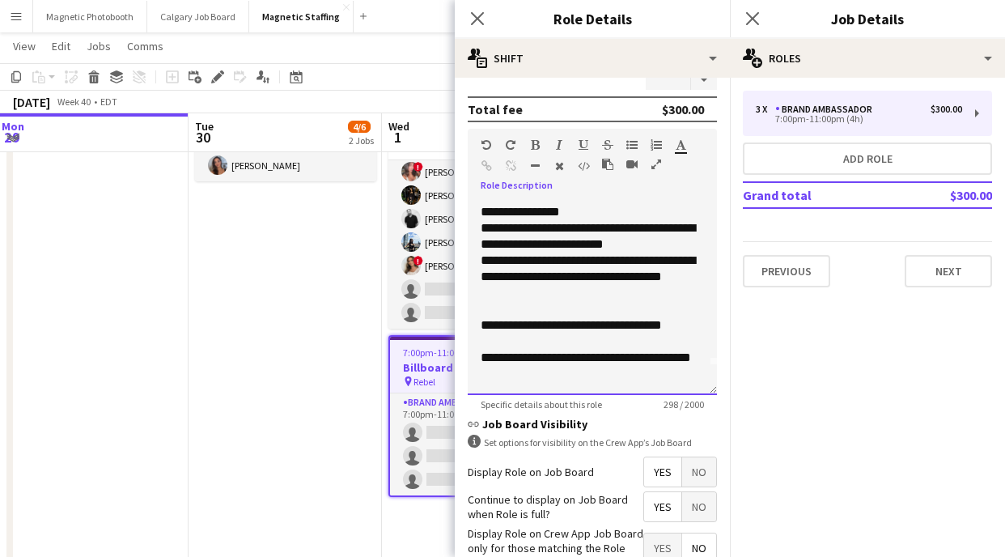
scroll to position [539, 0]
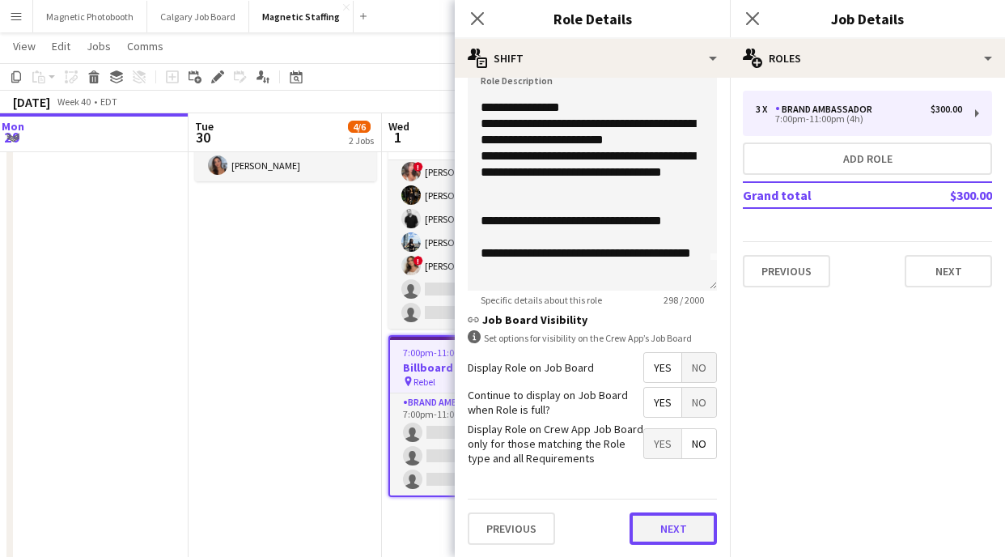
click at [653, 525] on button "Next" at bounding box center [673, 528] width 87 height 32
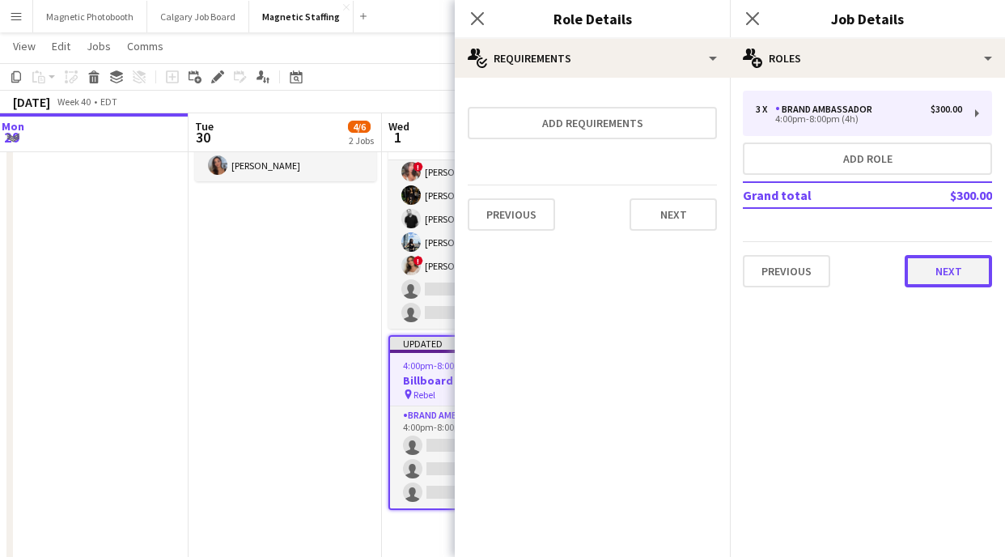
click at [954, 267] on button "Next" at bounding box center [948, 271] width 87 height 32
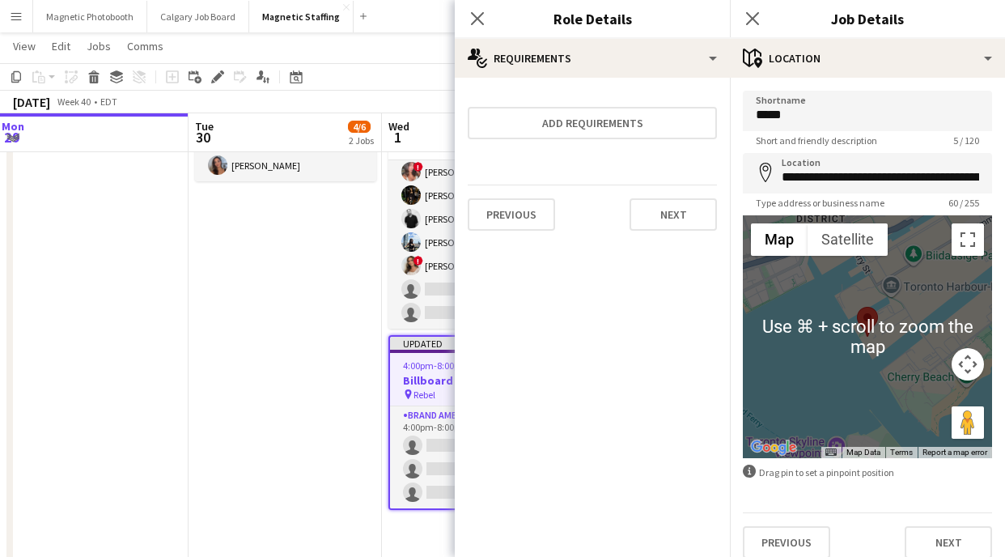
scroll to position [15, 0]
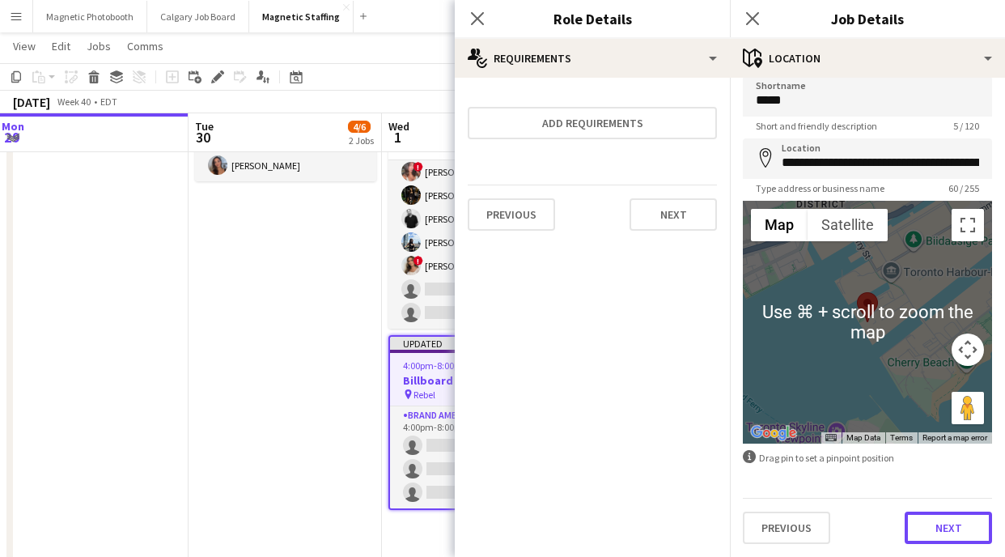
click at [931, 539] on button "Next" at bounding box center [948, 528] width 87 height 32
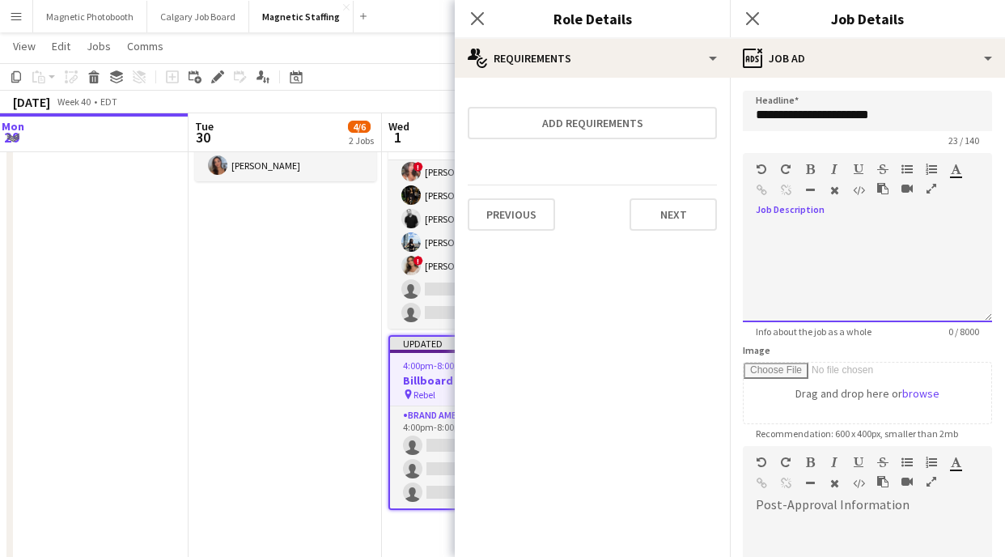
click at [829, 290] on div at bounding box center [867, 273] width 249 height 97
paste div
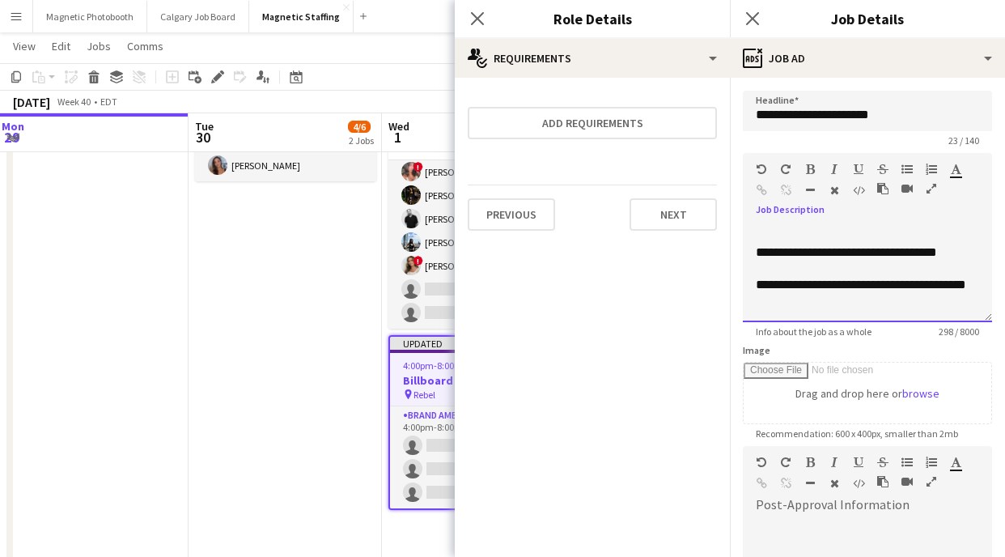
scroll to position [243, 0]
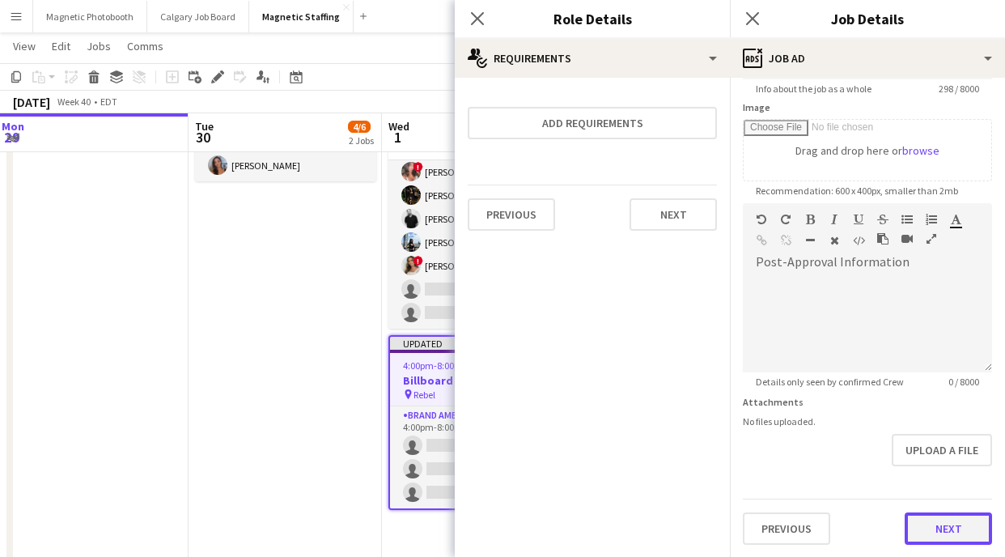
click at [951, 535] on button "Next" at bounding box center [948, 528] width 87 height 32
type input "*******"
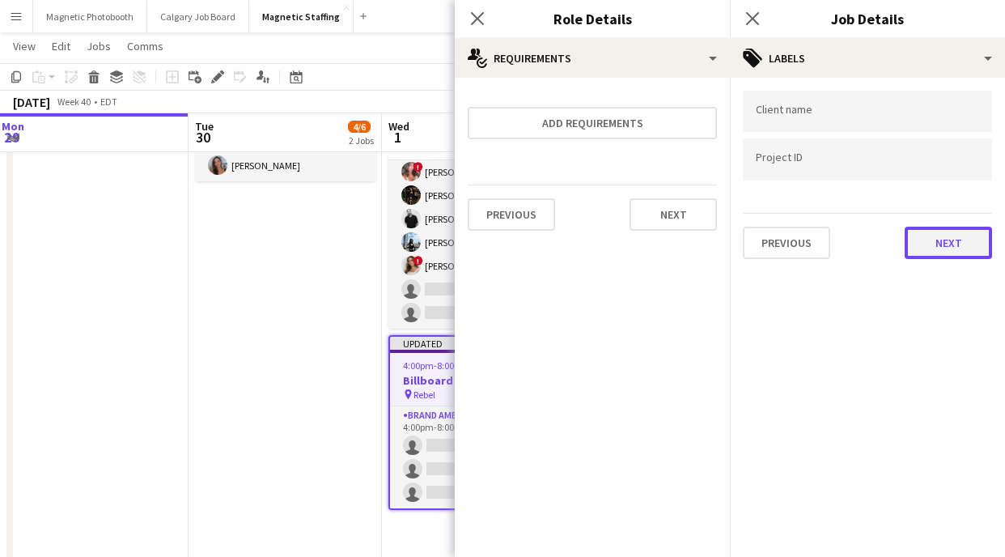
click at [943, 252] on button "Next" at bounding box center [948, 243] width 87 height 32
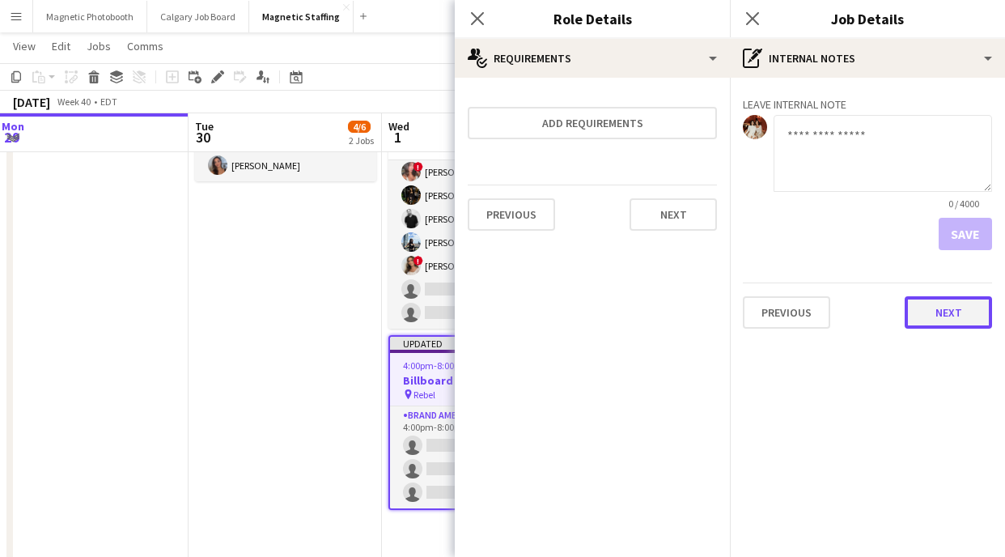
click at [945, 325] on button "Next" at bounding box center [948, 312] width 87 height 32
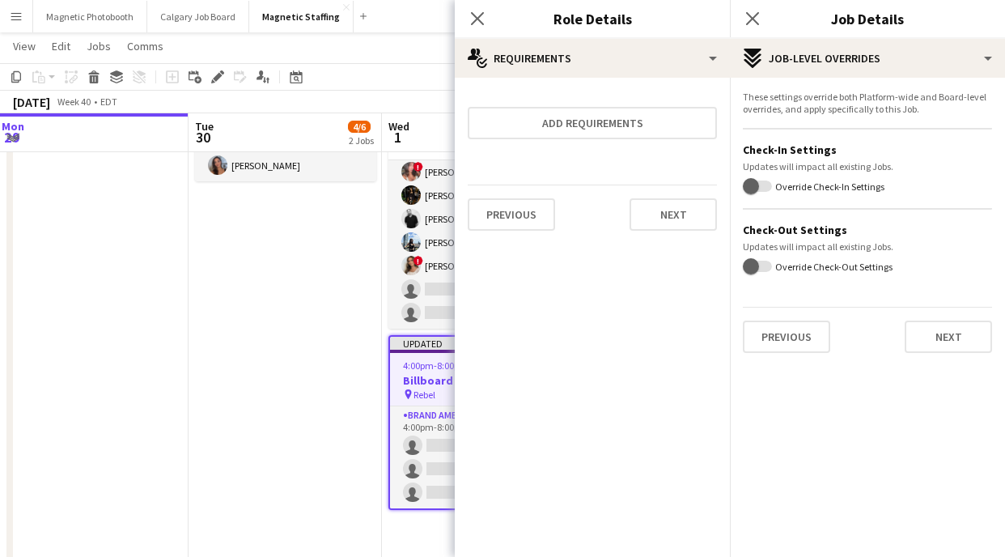
click at [941, 319] on div "Previous Next" at bounding box center [867, 330] width 249 height 46
click at [940, 340] on button "Next" at bounding box center [948, 337] width 87 height 32
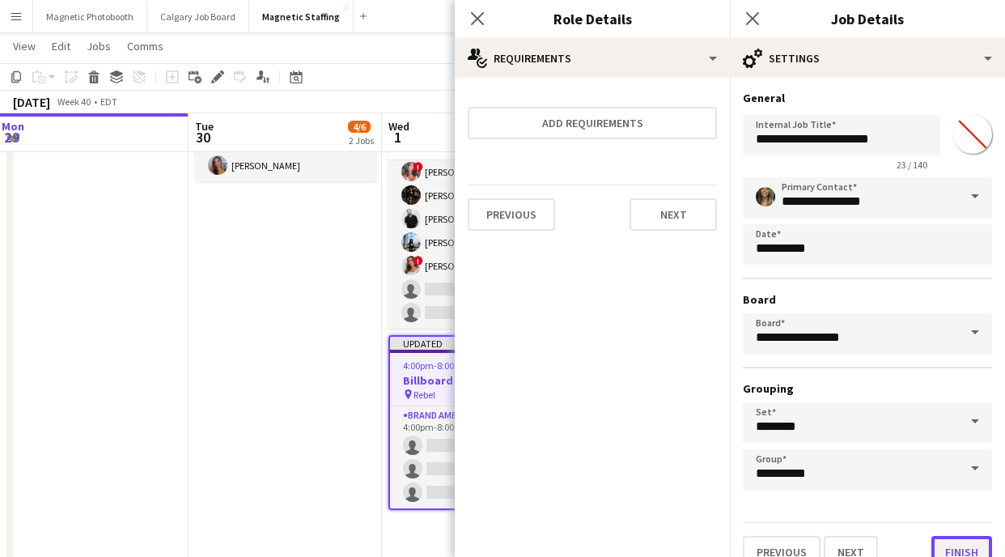
click at [949, 546] on button "Finish" at bounding box center [962, 552] width 61 height 32
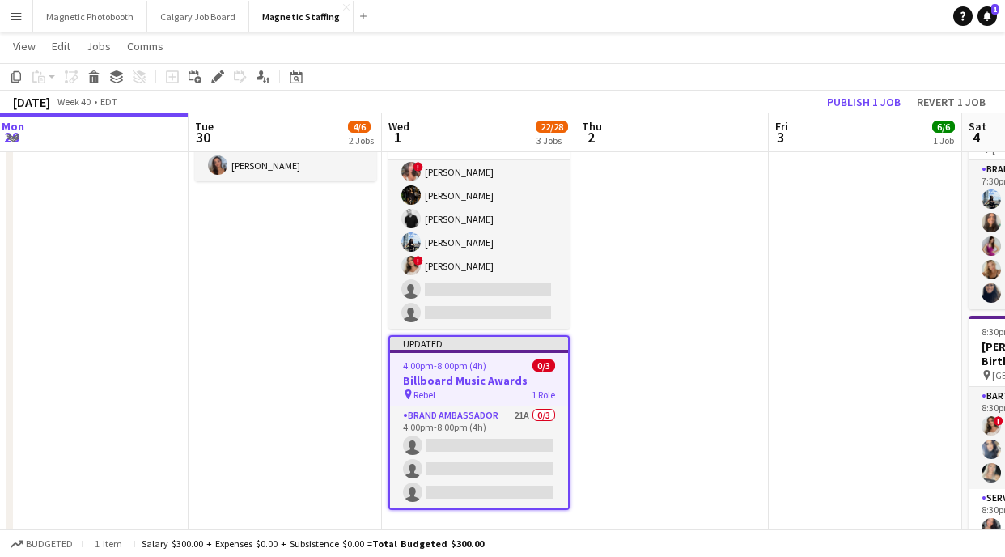
click at [874, 91] on div "[DATE] Week 40 • EDT Publish 1 job Revert 1 job" at bounding box center [502, 102] width 1005 height 23
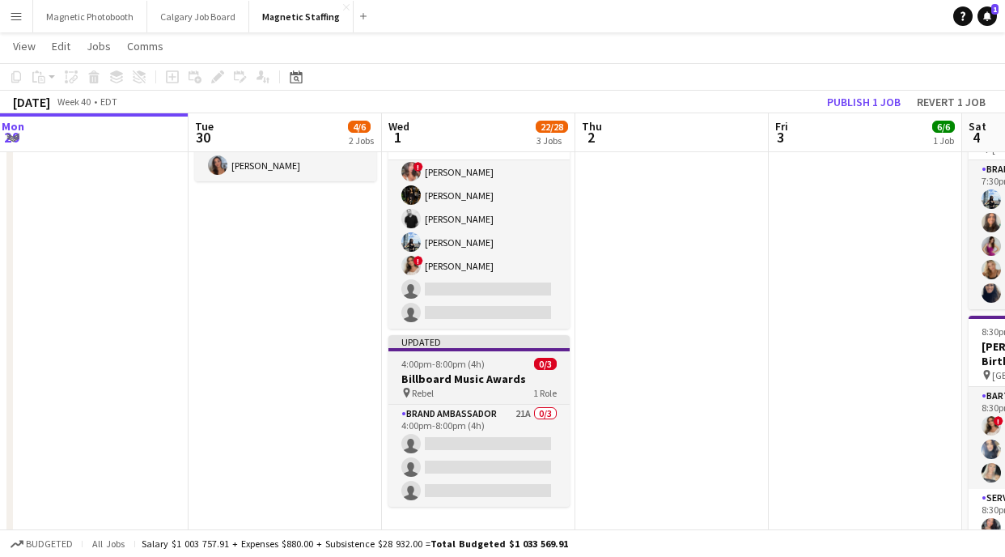
click at [460, 364] on span "4:00pm-8:00pm (4h)" at bounding box center [442, 364] width 83 height 12
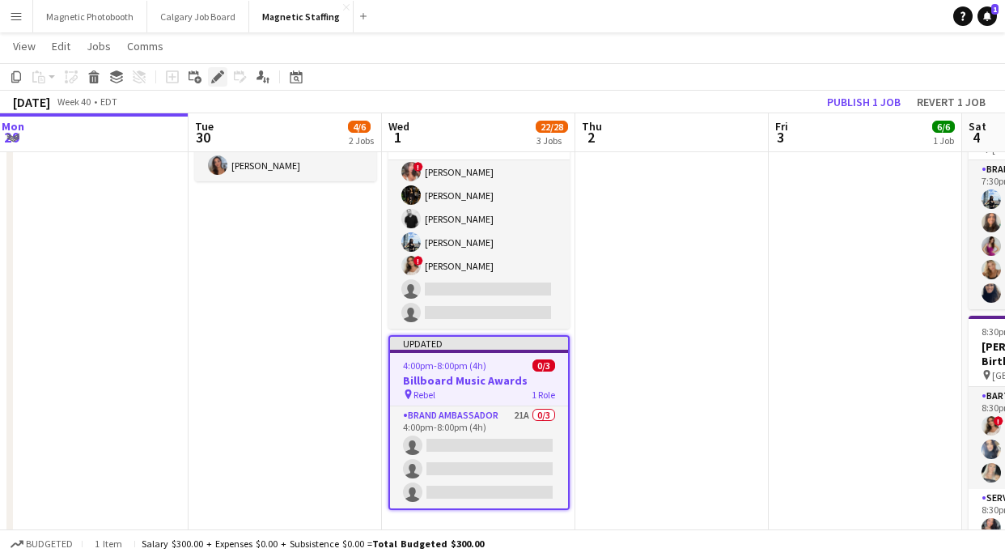
click at [215, 77] on icon at bounding box center [217, 77] width 9 height 9
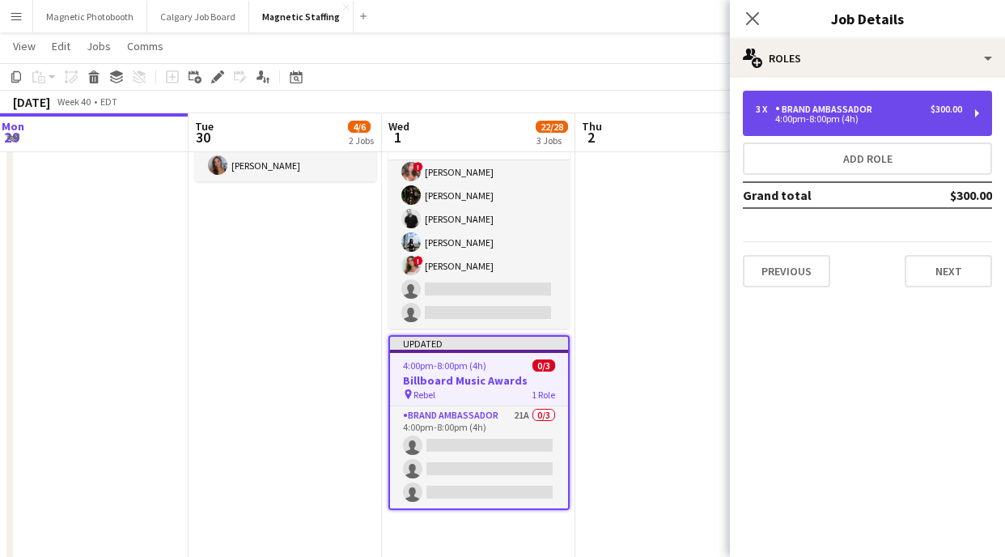
click at [804, 117] on div "4:00pm-8:00pm (4h)" at bounding box center [859, 119] width 206 height 8
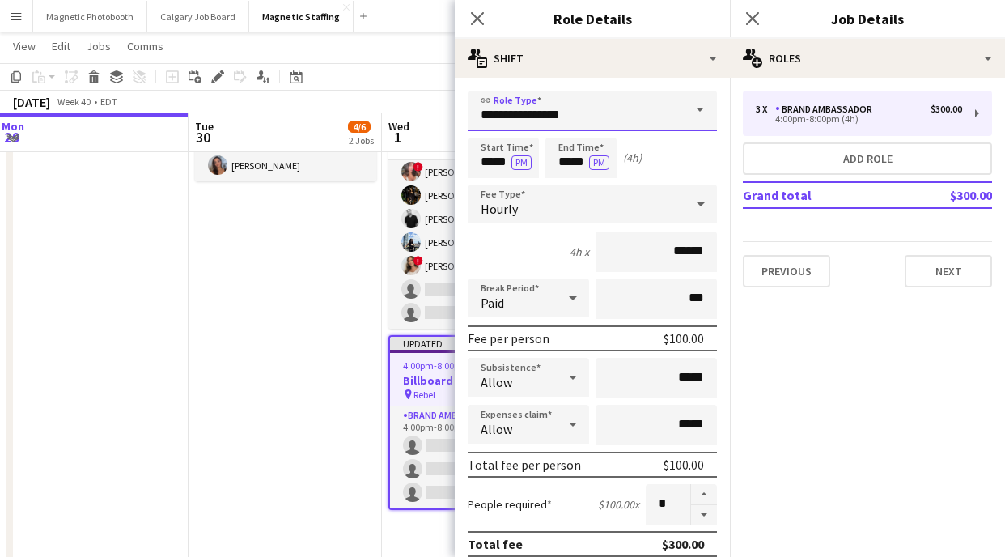
drag, startPoint x: 589, startPoint y: 116, endPoint x: 329, endPoint y: 117, distance: 260.6
click at [329, 117] on body "Menu Boards Boards Boards All jobs Status Workforce Workforce My Workforce Recr…" at bounding box center [502, 281] width 1005 height 1253
type input "*"
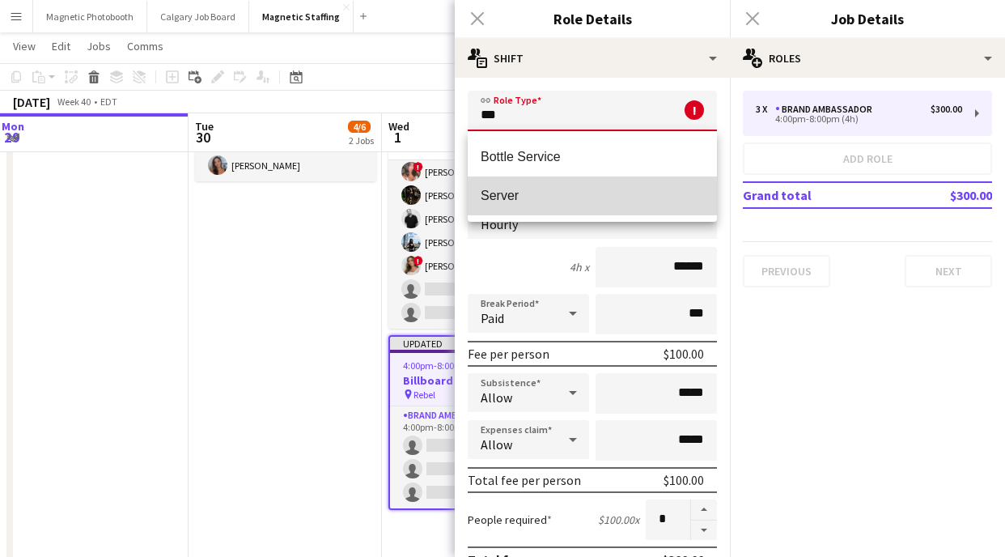
click at [509, 193] on span "Server" at bounding box center [592, 195] width 223 height 15
type input "******"
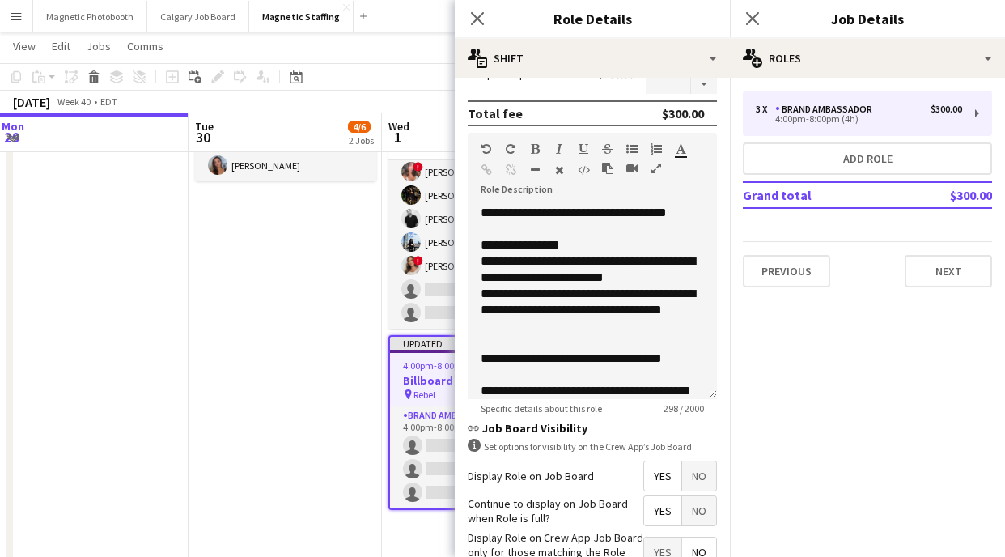
scroll to position [539, 0]
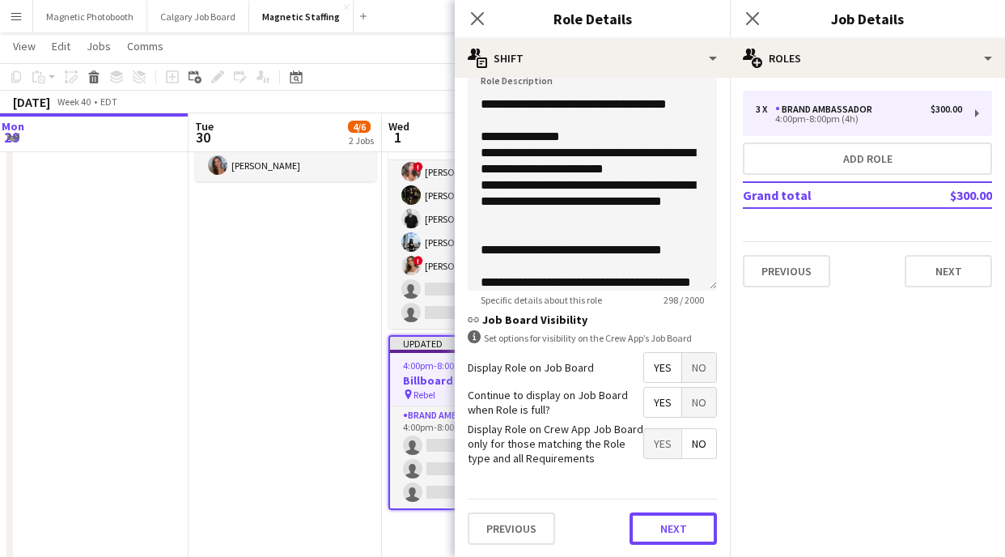
click at [703, 535] on button "Next" at bounding box center [673, 528] width 87 height 32
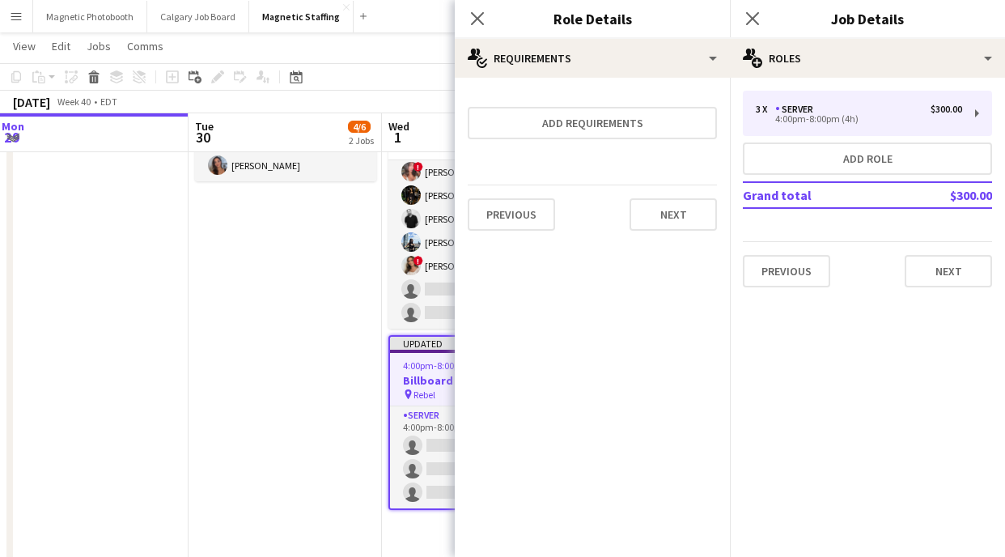
scroll to position [0, 0]
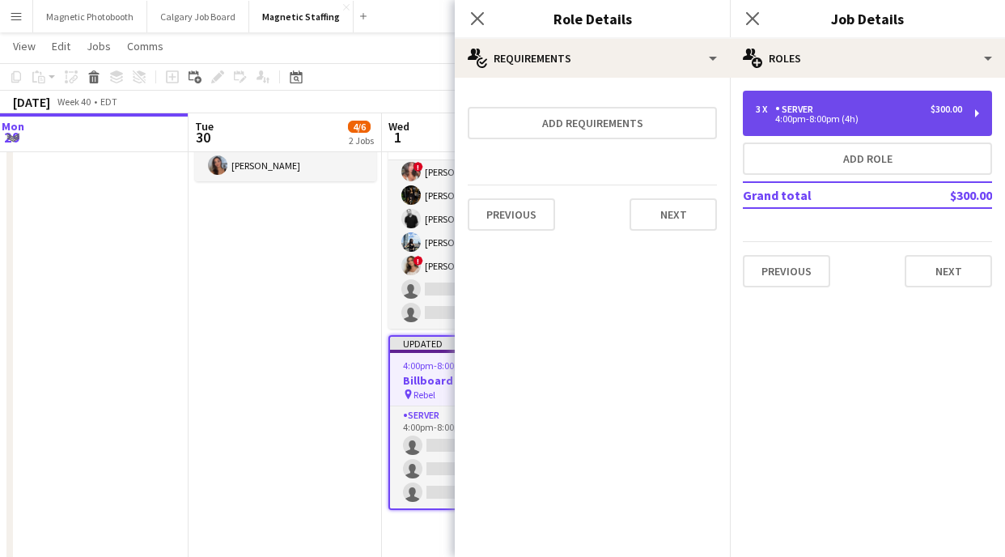
click at [905, 102] on div "3 x Server $300.00 4:00pm-8:00pm (4h)" at bounding box center [867, 113] width 249 height 45
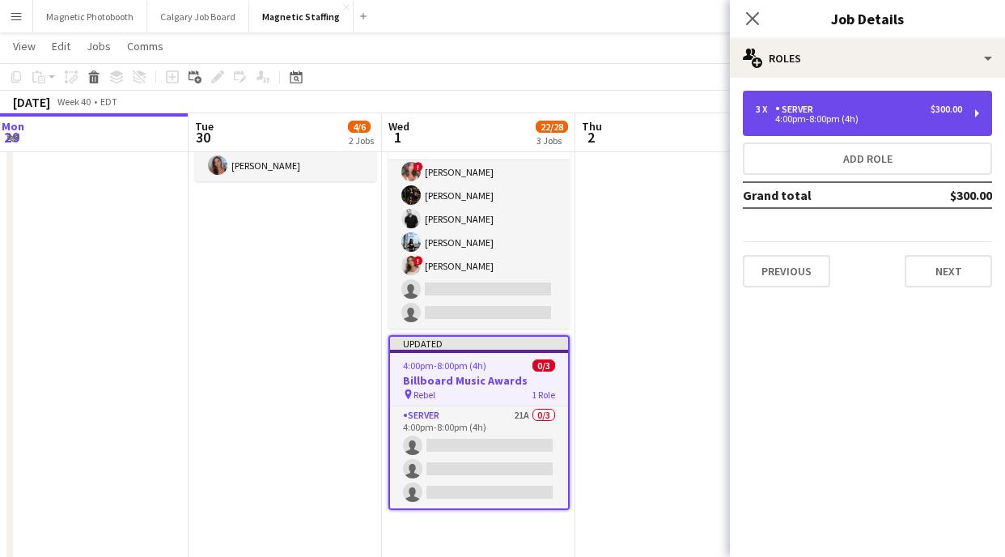
click at [905, 102] on div "3 x Server $300.00 4:00pm-8:00pm (4h)" at bounding box center [867, 113] width 249 height 45
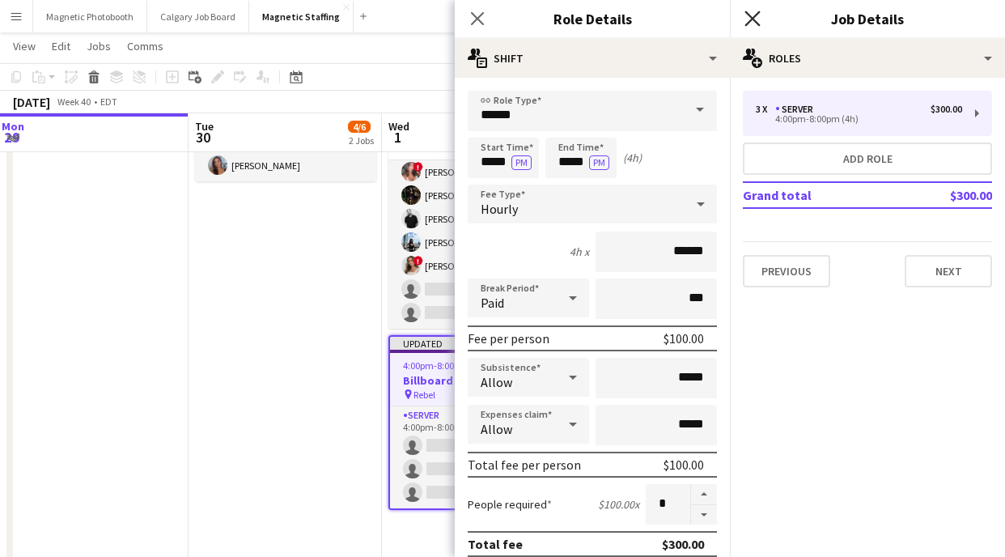
click at [750, 14] on icon "Close pop-in" at bounding box center [752, 18] width 15 height 15
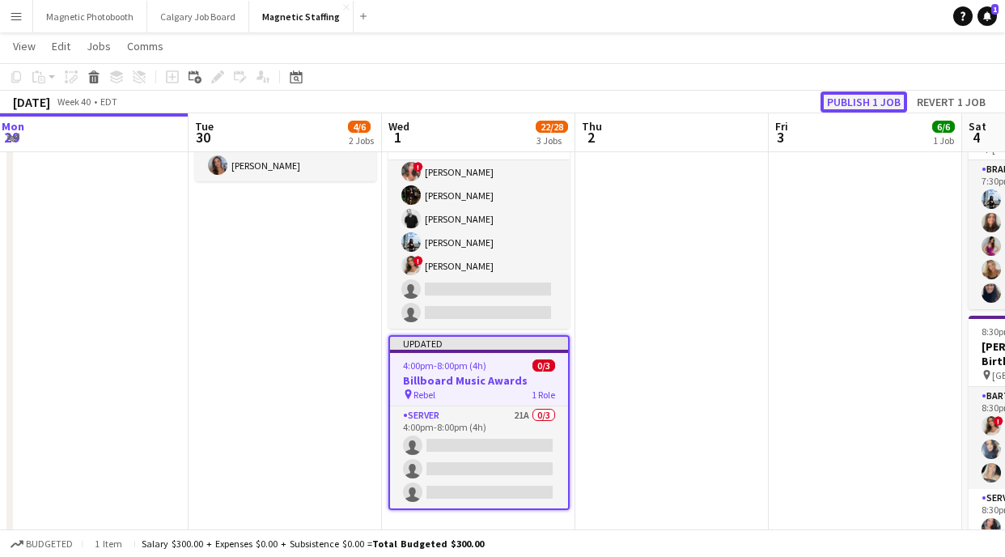
click at [871, 102] on button "Publish 1 job" at bounding box center [864, 101] width 87 height 21
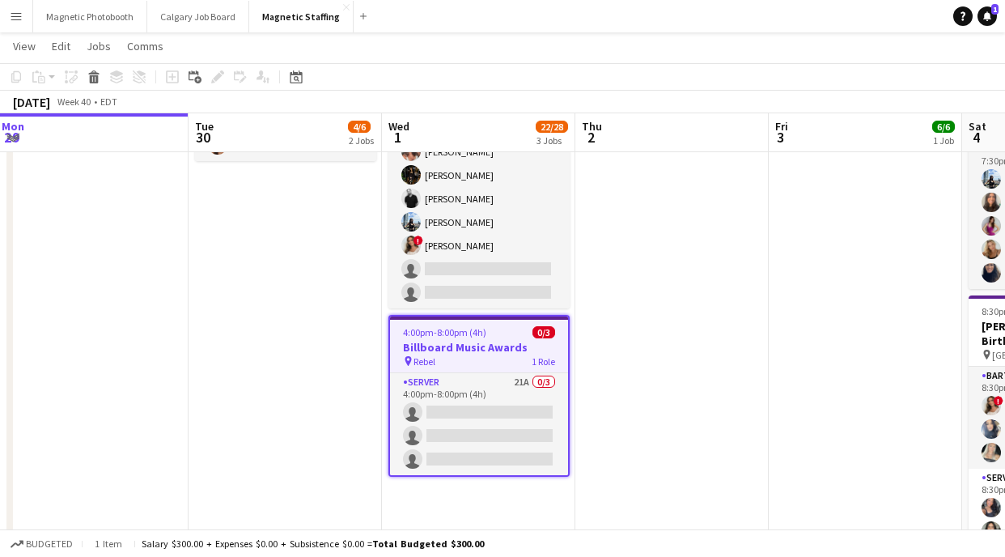
scroll to position [410, 0]
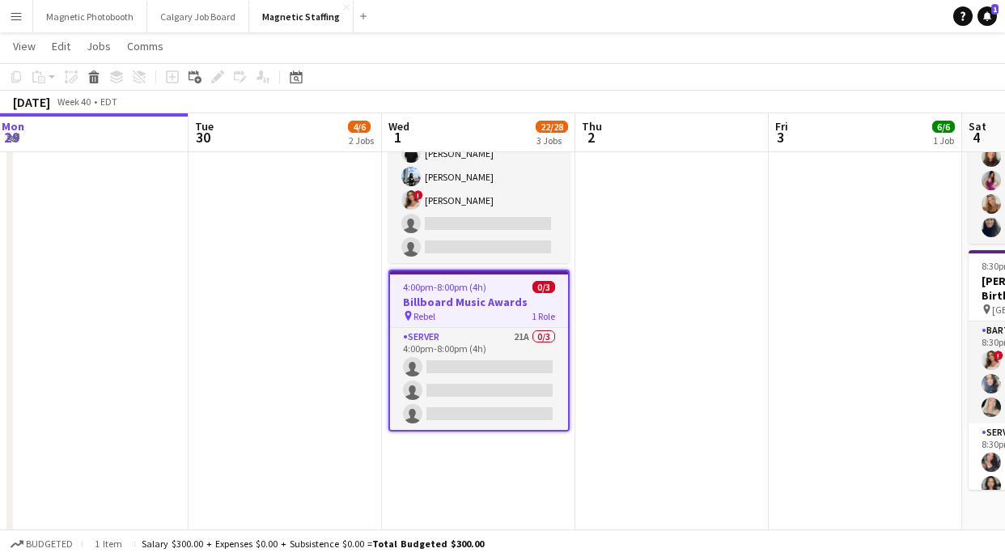
click at [477, 369] on app-card-role "Server 21A 0/3 4:00pm-8:00pm (4h) single-neutral-actions single-neutral-actions…" at bounding box center [479, 379] width 178 height 102
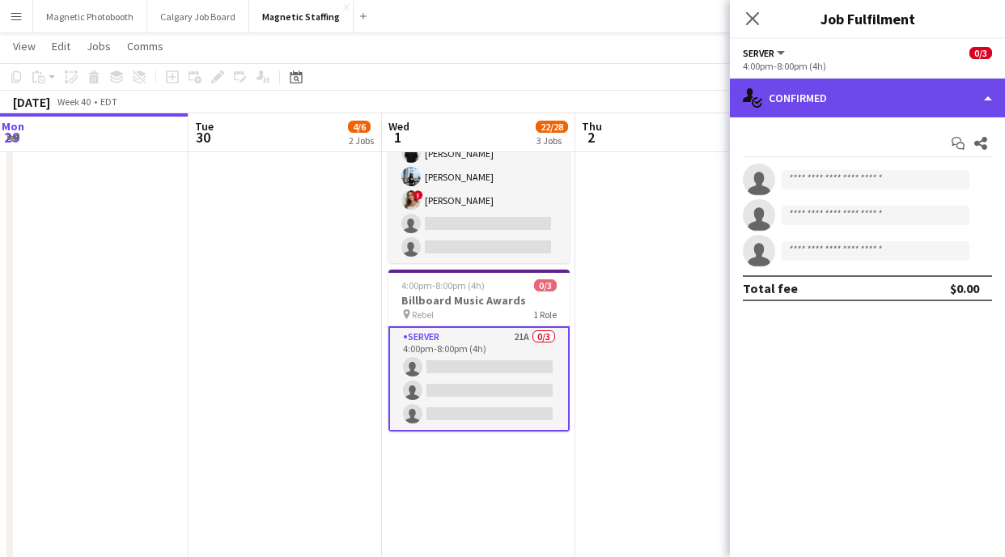
click at [873, 91] on div "single-neutral-actions-check-2 Confirmed" at bounding box center [867, 98] width 275 height 39
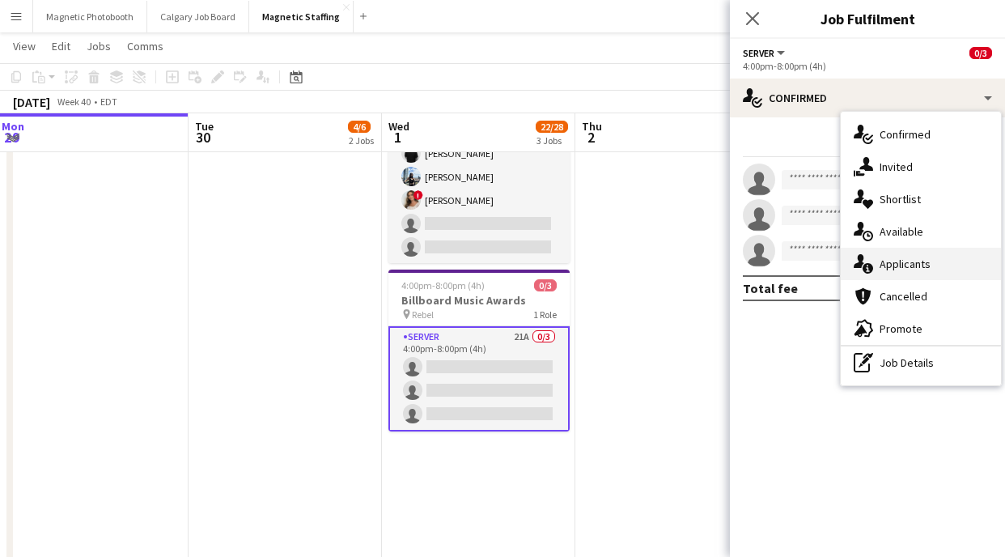
click at [924, 265] on span "Applicants" at bounding box center [905, 264] width 51 height 15
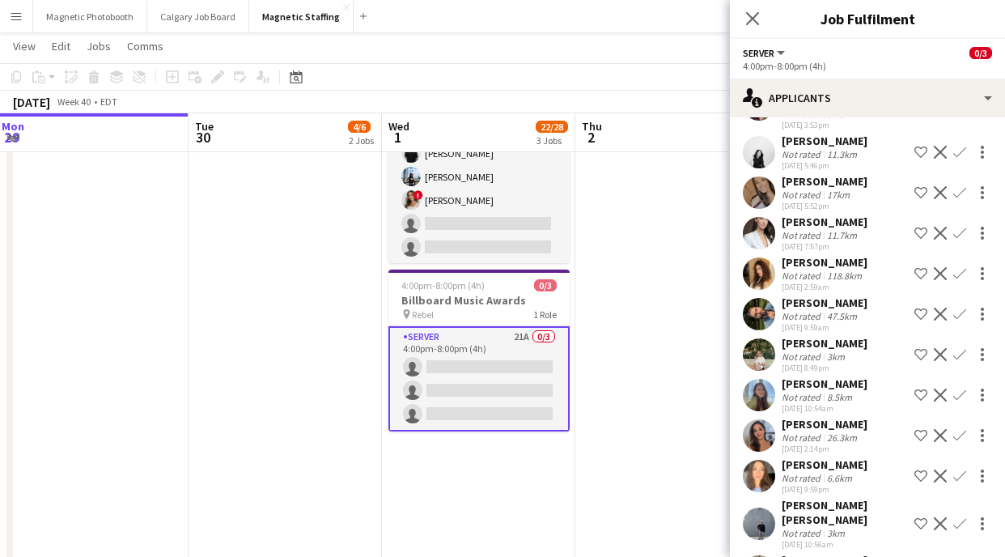
scroll to position [516, 0]
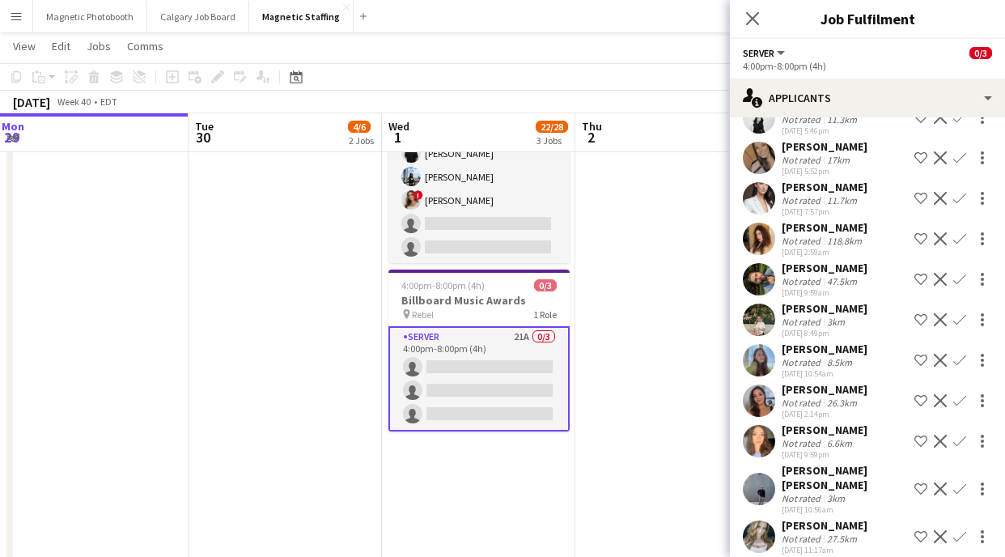
click at [962, 400] on app-icon "Confirm" at bounding box center [959, 400] width 13 height 13
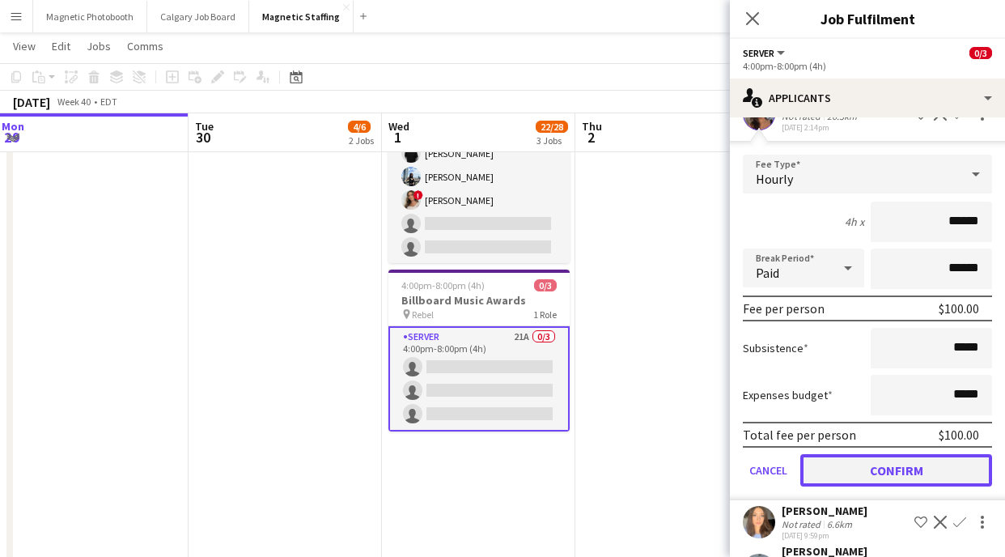
click at [877, 468] on button "Confirm" at bounding box center [896, 470] width 192 height 32
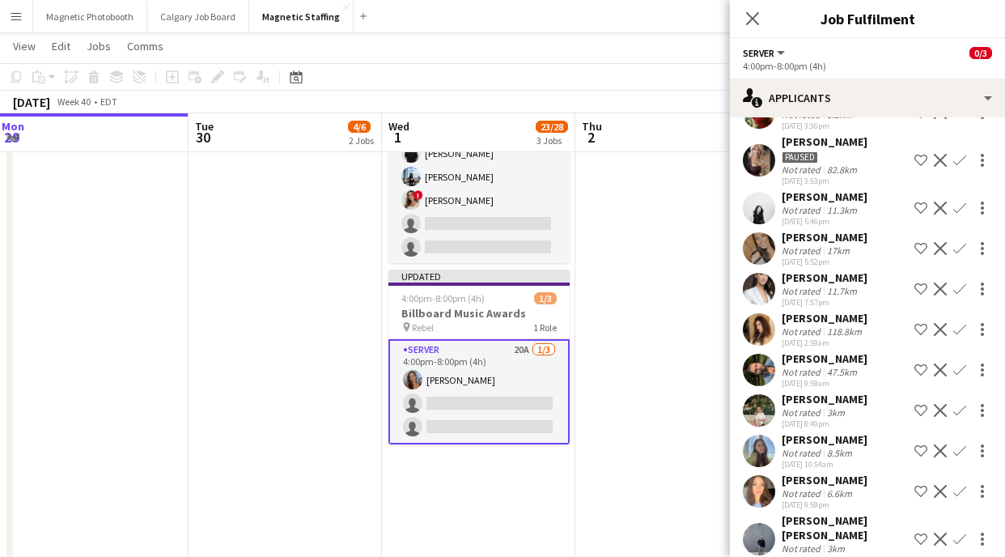
scroll to position [422, 0]
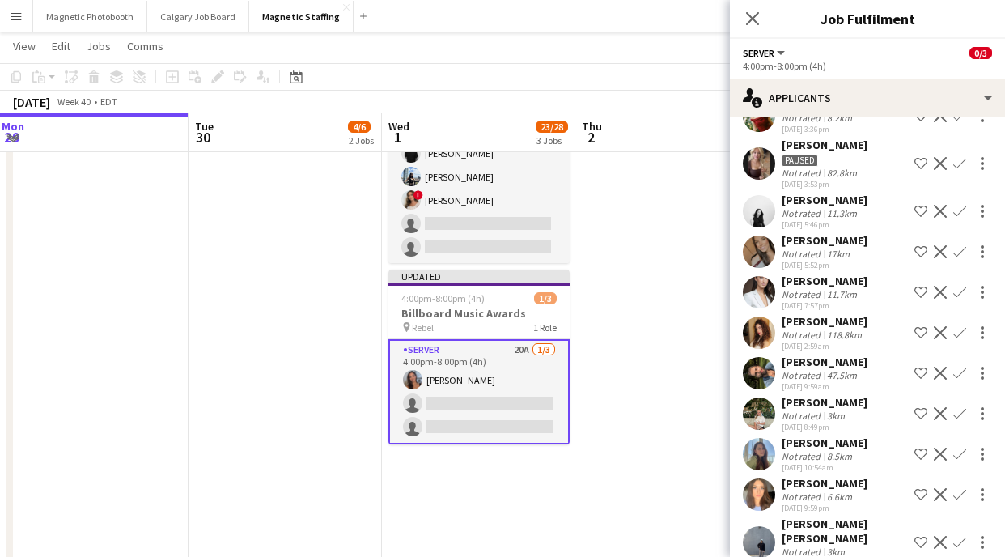
click at [830, 334] on div "118.8km" at bounding box center [844, 335] width 41 height 12
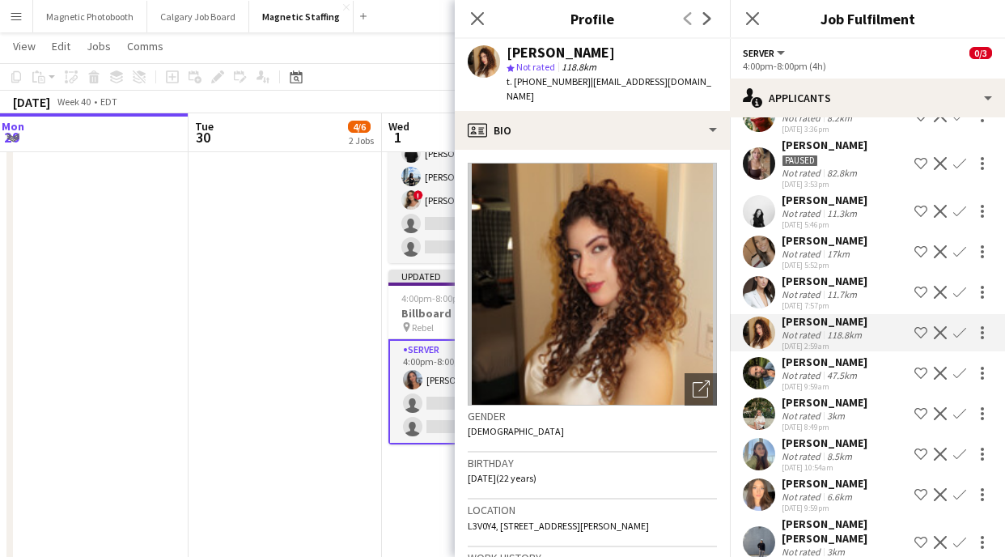
click at [830, 251] on div "17km" at bounding box center [838, 254] width 29 height 12
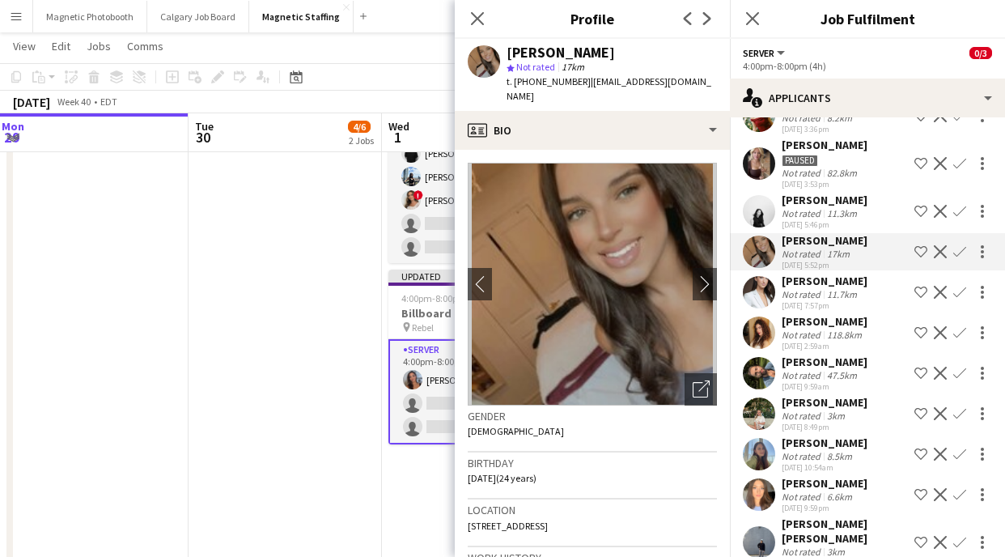
click at [827, 220] on div "[DATE] 5:46pm" at bounding box center [825, 224] width 86 height 11
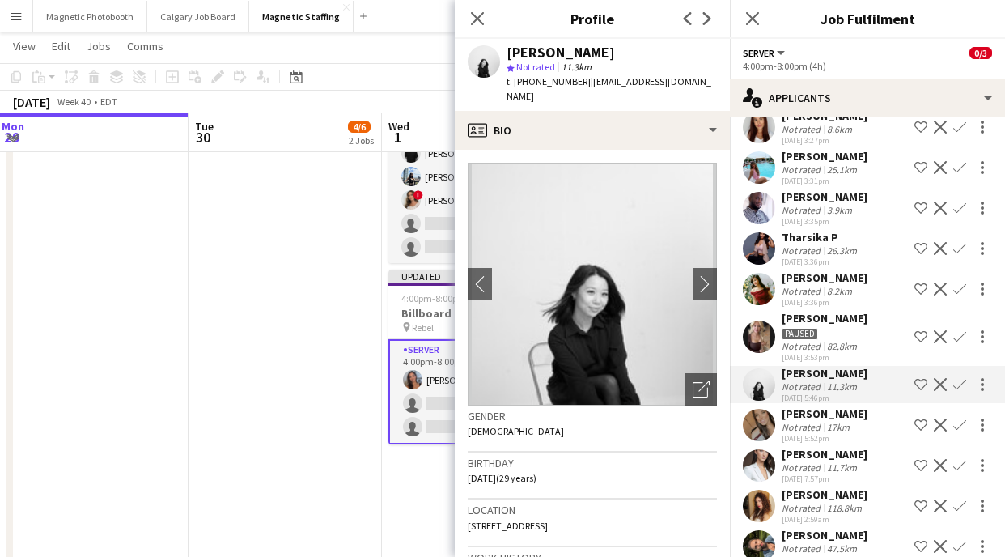
scroll to position [229, 0]
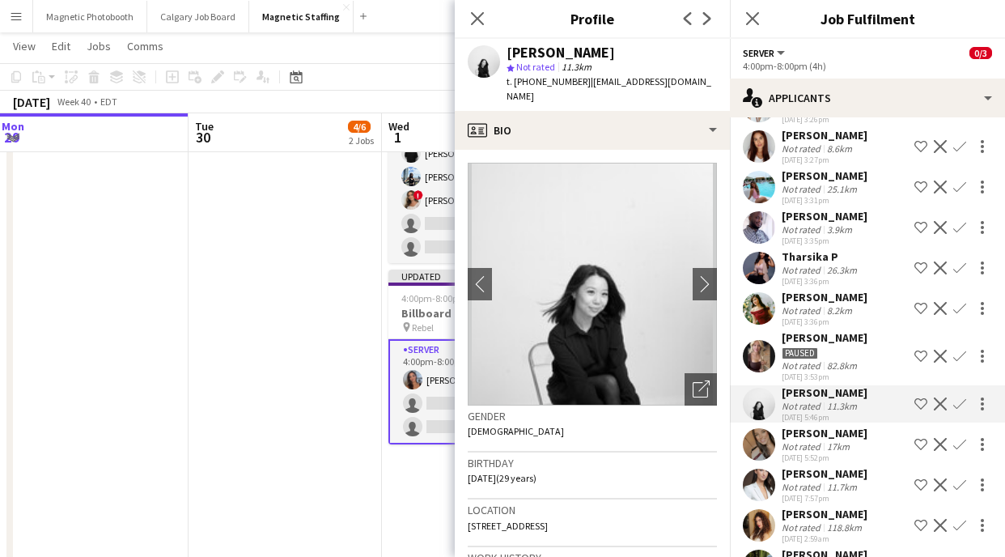
click at [840, 256] on div "Tharsika P" at bounding box center [821, 256] width 79 height 15
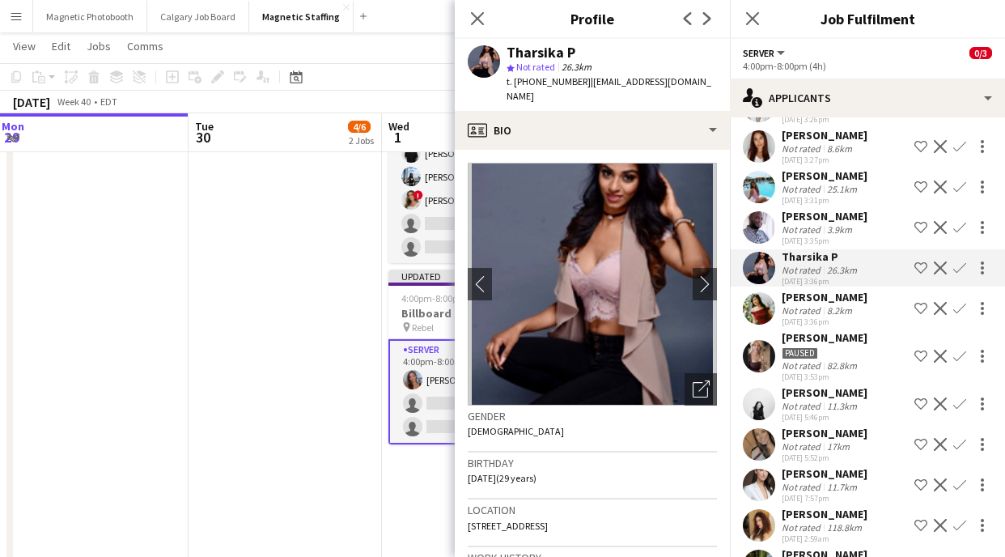
click at [843, 220] on div "[PERSON_NAME]" at bounding box center [825, 216] width 86 height 15
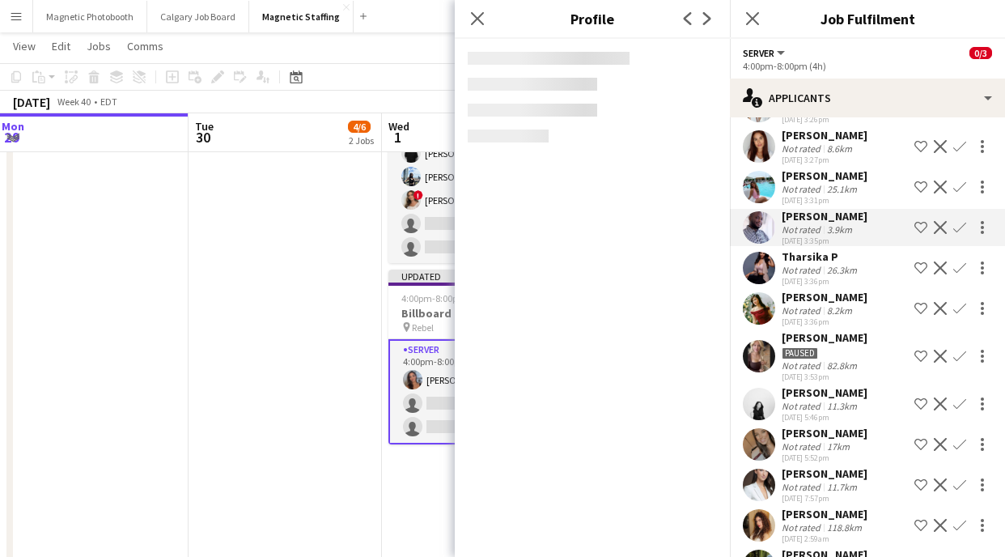
click at [843, 185] on div "25.1km" at bounding box center [842, 189] width 36 height 12
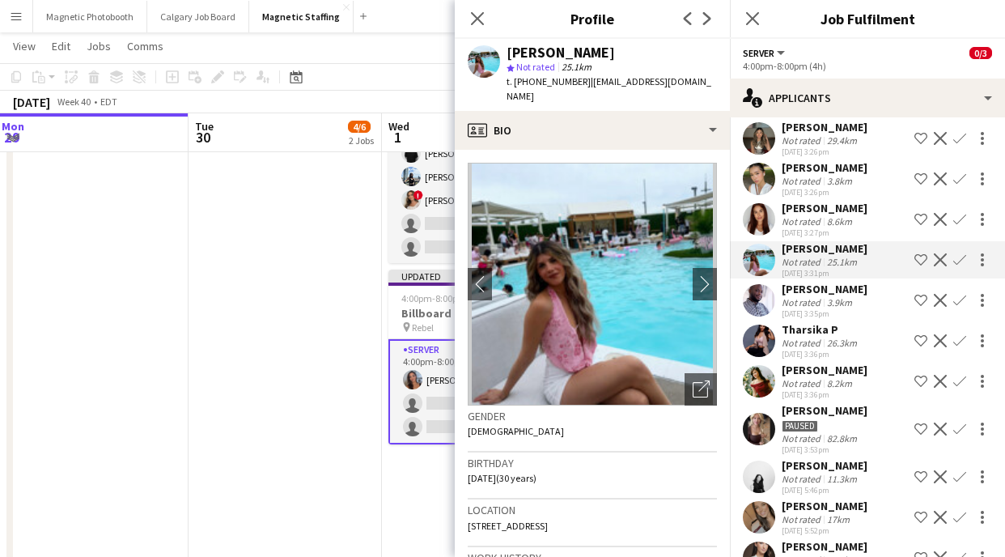
scroll to position [133, 0]
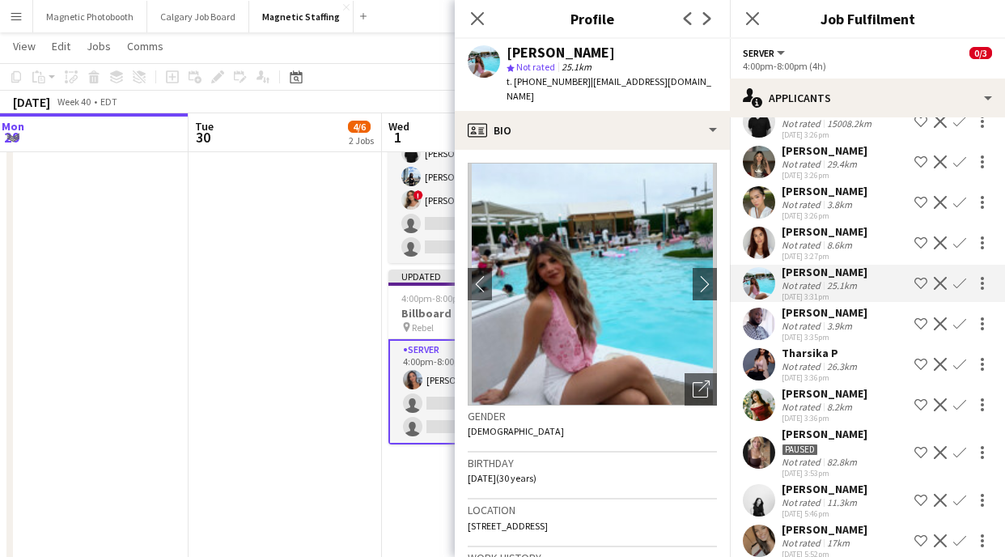
click at [841, 233] on div "[PERSON_NAME]" at bounding box center [825, 231] width 86 height 15
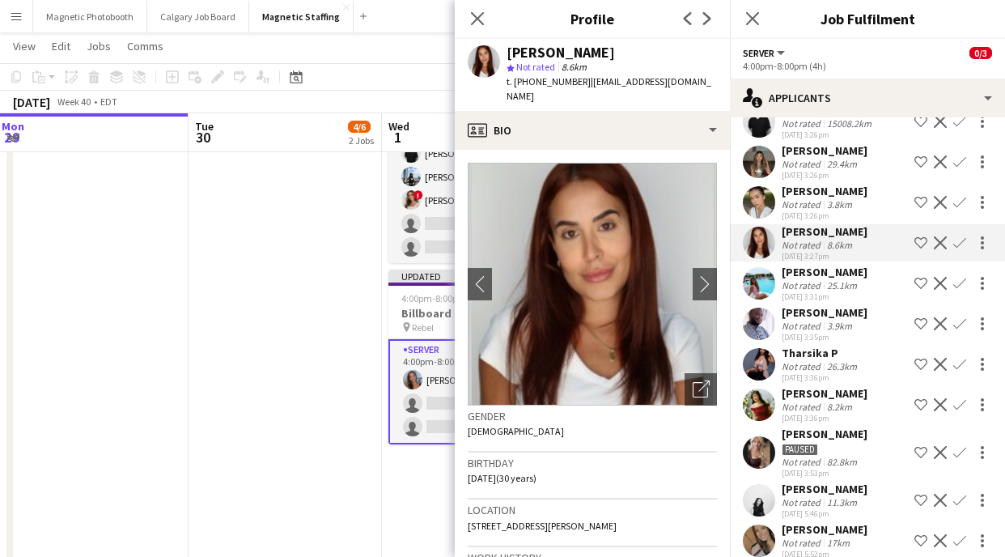
click at [840, 194] on div "[PERSON_NAME]" at bounding box center [825, 191] width 86 height 15
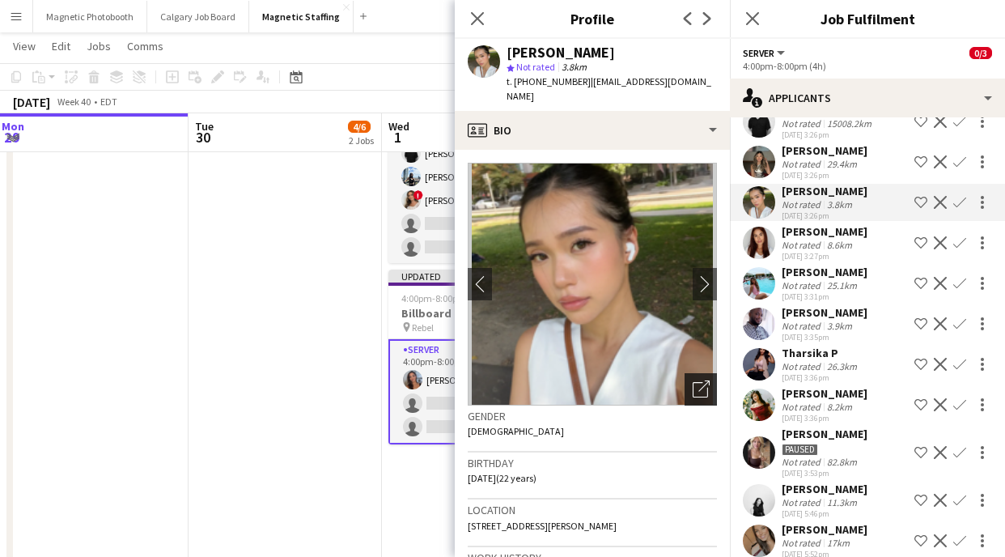
click at [706, 380] on icon "Open photos pop-in" at bounding box center [701, 388] width 17 height 17
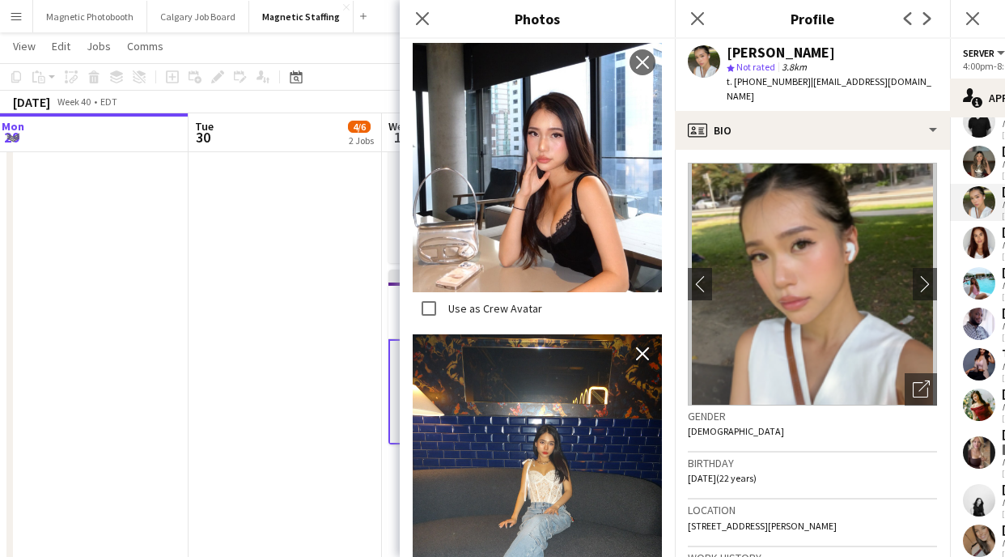
scroll to position [1187, 0]
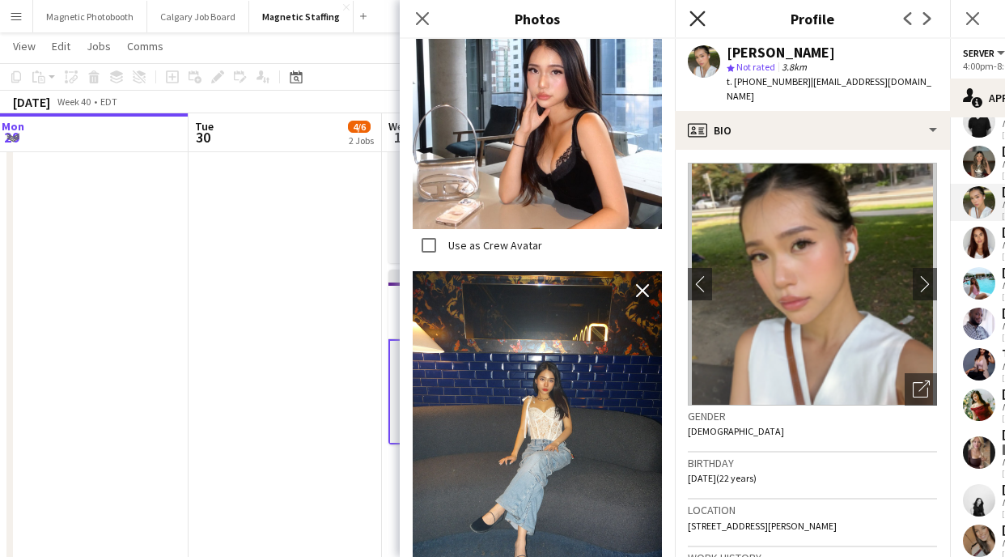
click at [699, 17] on icon at bounding box center [697, 18] width 15 height 15
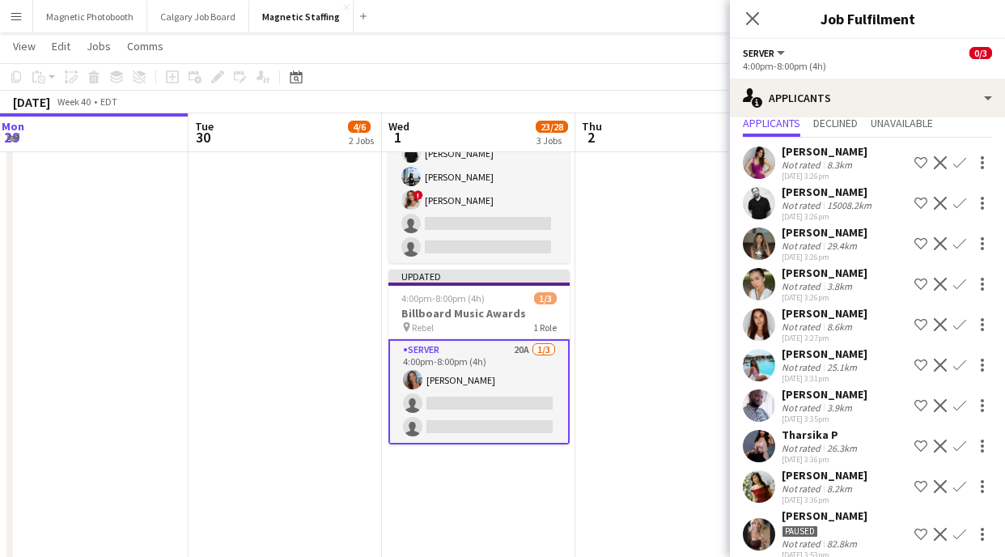
scroll to position [18, 0]
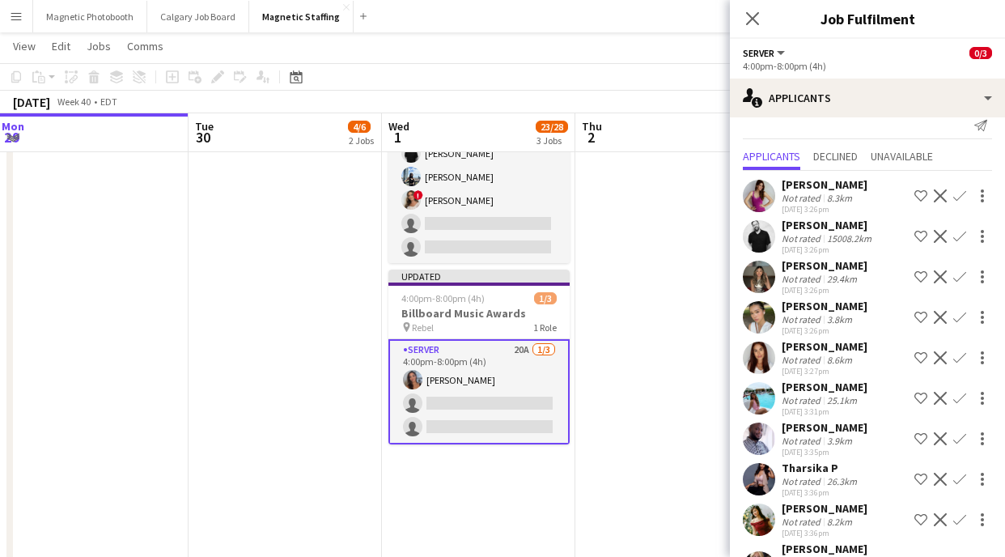
click at [819, 268] on div "[PERSON_NAME]" at bounding box center [825, 265] width 86 height 15
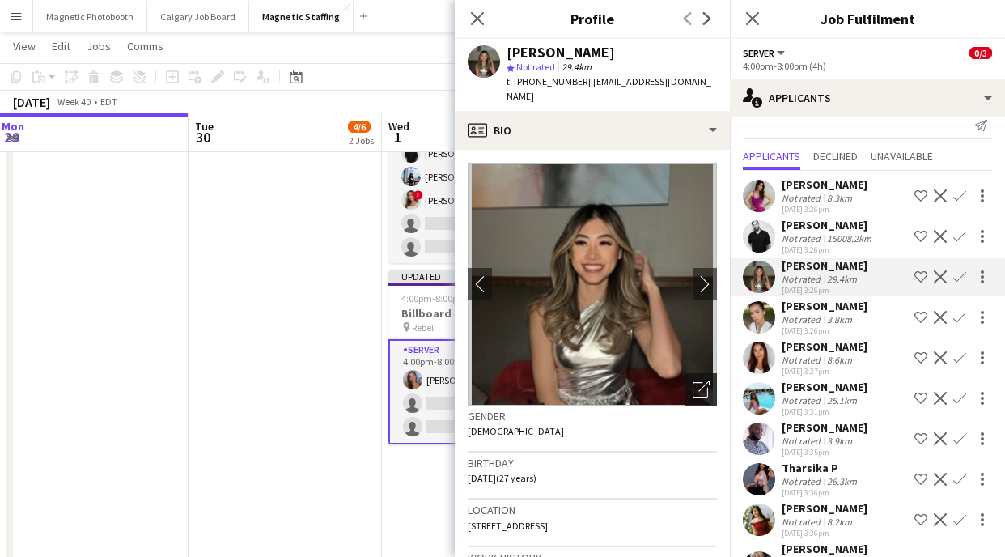
click at [700, 380] on icon "Open photos pop-in" at bounding box center [701, 388] width 17 height 17
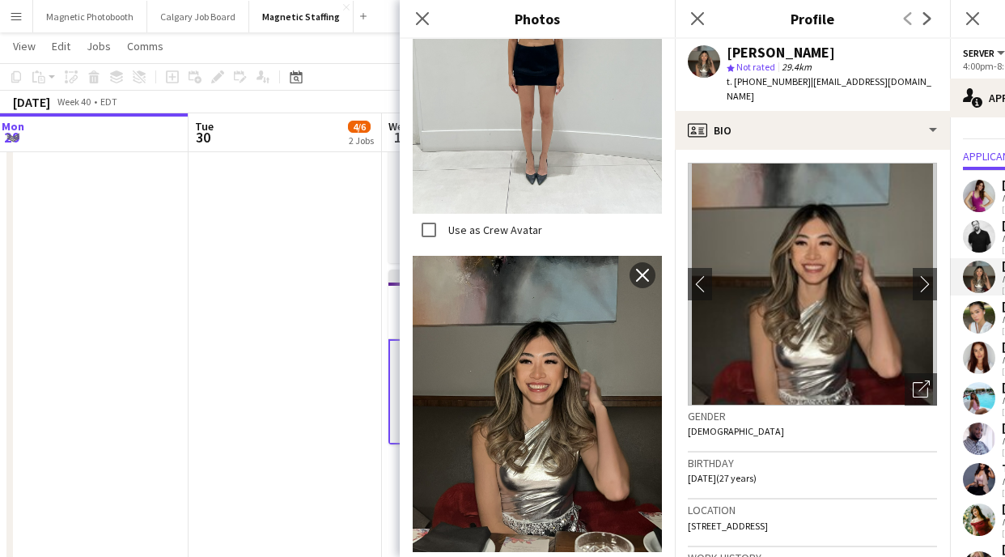
scroll to position [878, 0]
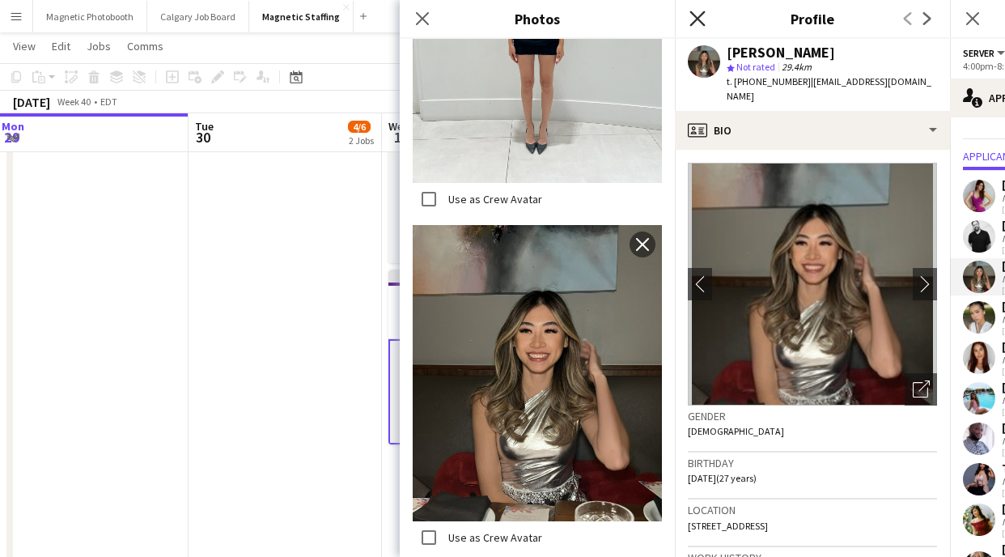
click at [690, 22] on icon "Close pop-in" at bounding box center [697, 18] width 15 height 15
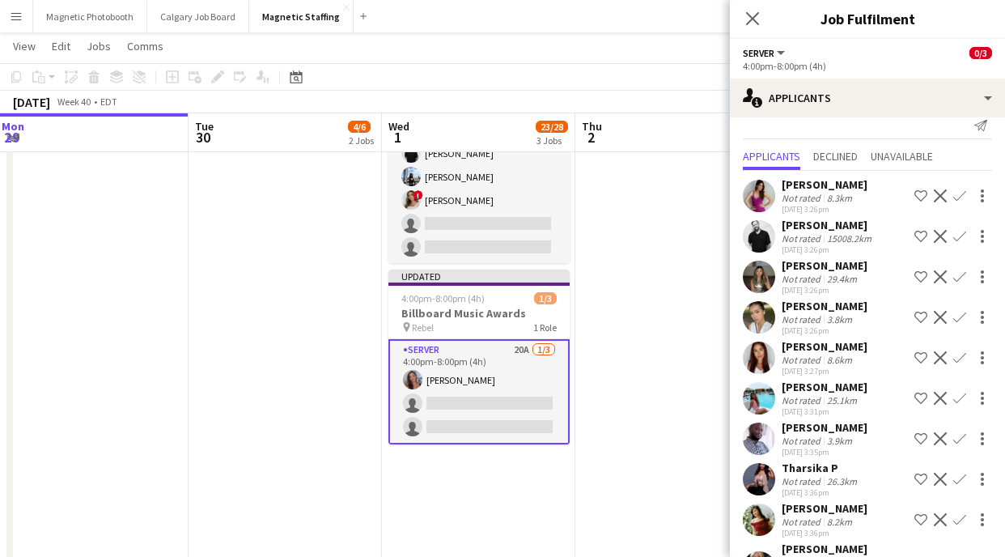
click at [959, 276] on app-icon "Confirm" at bounding box center [959, 276] width 13 height 13
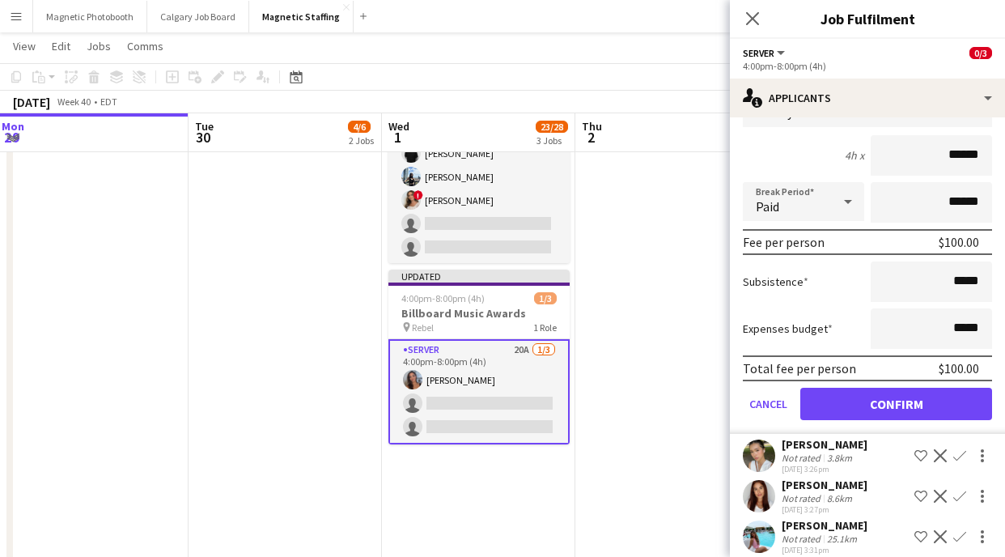
scroll to position [291, 0]
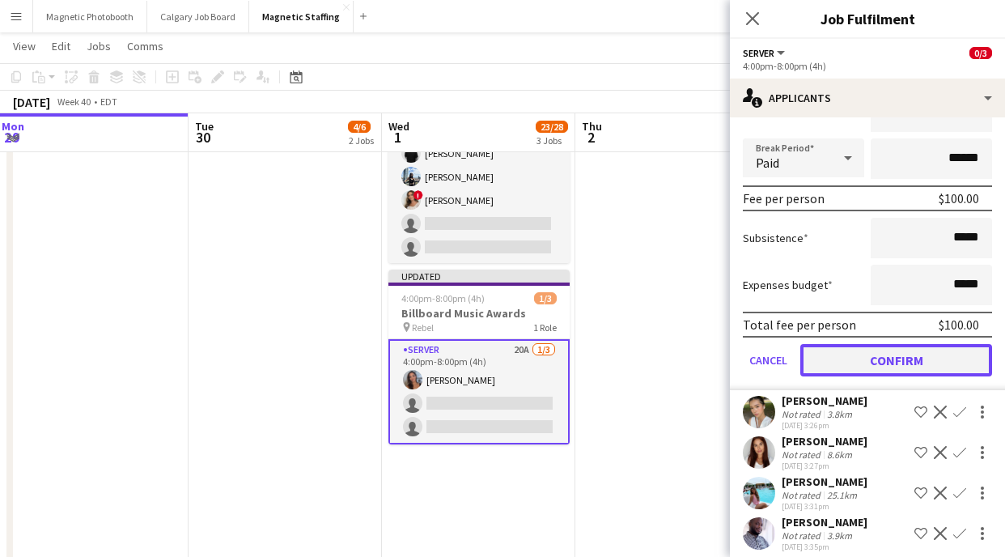
click at [838, 372] on button "Confirm" at bounding box center [896, 360] width 192 height 32
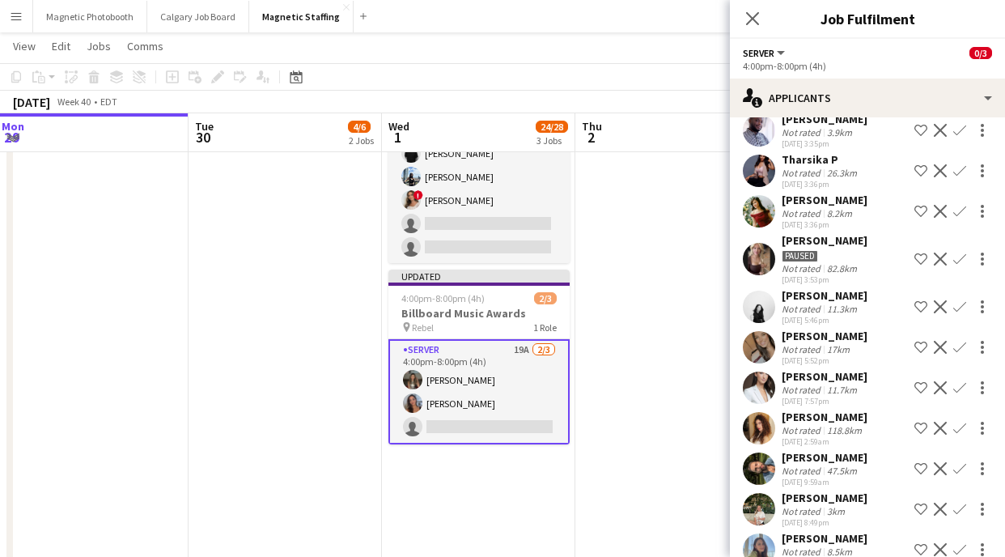
scroll to position [0, 0]
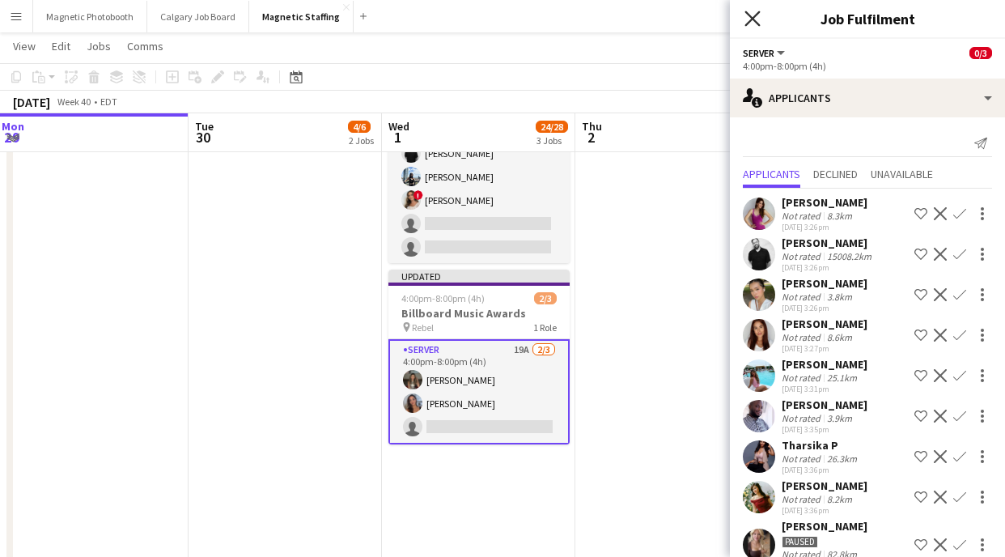
click at [751, 17] on icon at bounding box center [752, 18] width 15 height 15
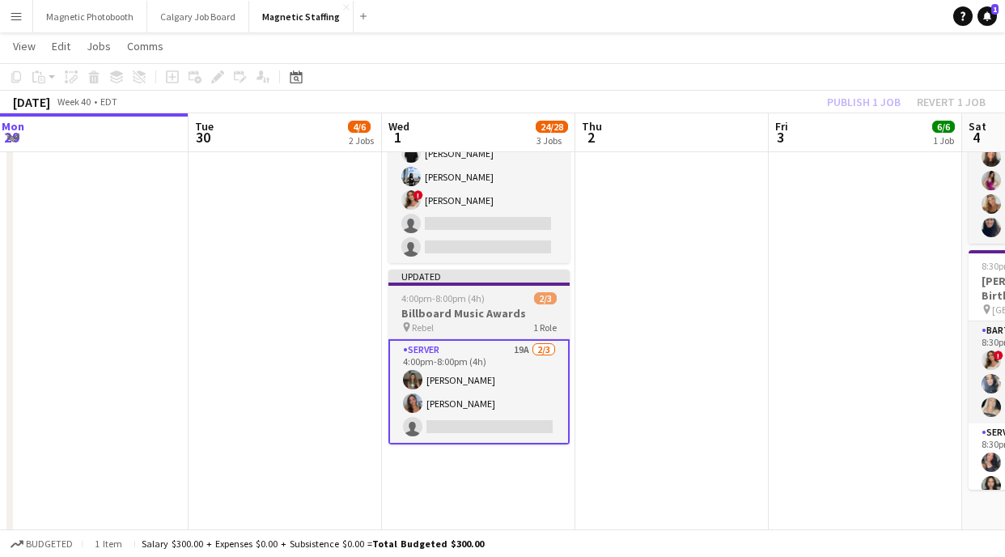
click at [501, 323] on div "pin Rebel 1 Role" at bounding box center [479, 327] width 181 height 13
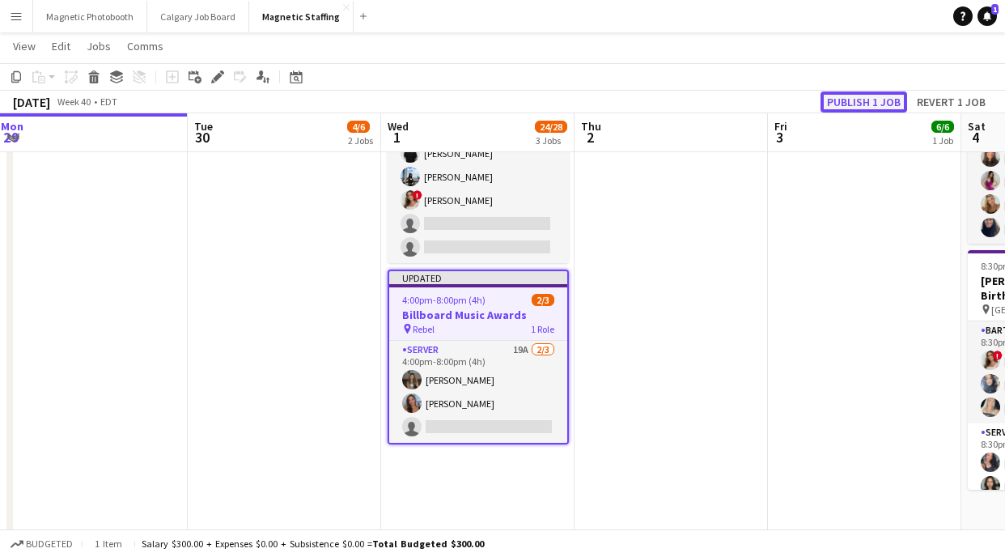
click at [852, 103] on button "Publish 1 job" at bounding box center [864, 101] width 87 height 21
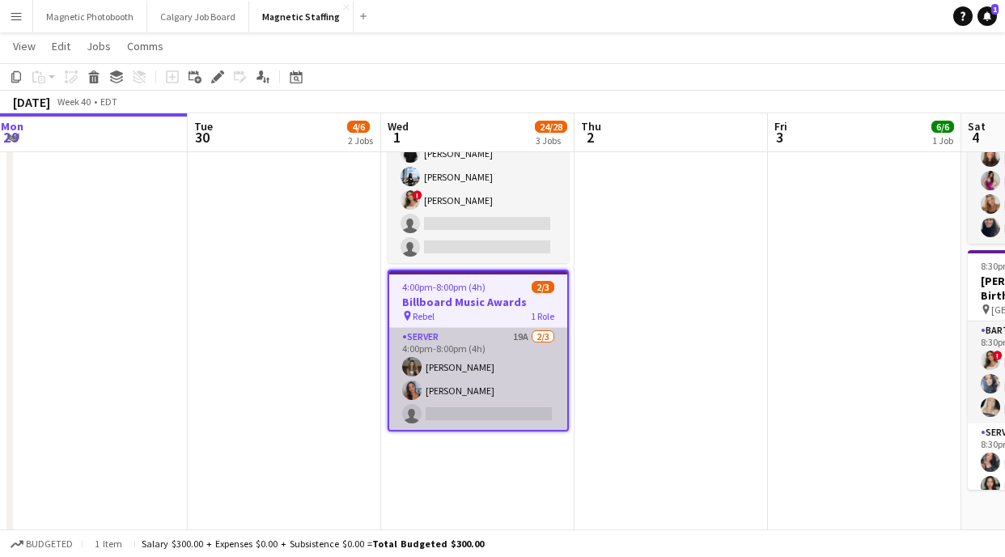
click at [484, 418] on app-card-role "Server 19A [DATE] 4:00pm-8:00pm (4h) [PERSON_NAME] [PERSON_NAME] single-neutral…" at bounding box center [478, 379] width 178 height 102
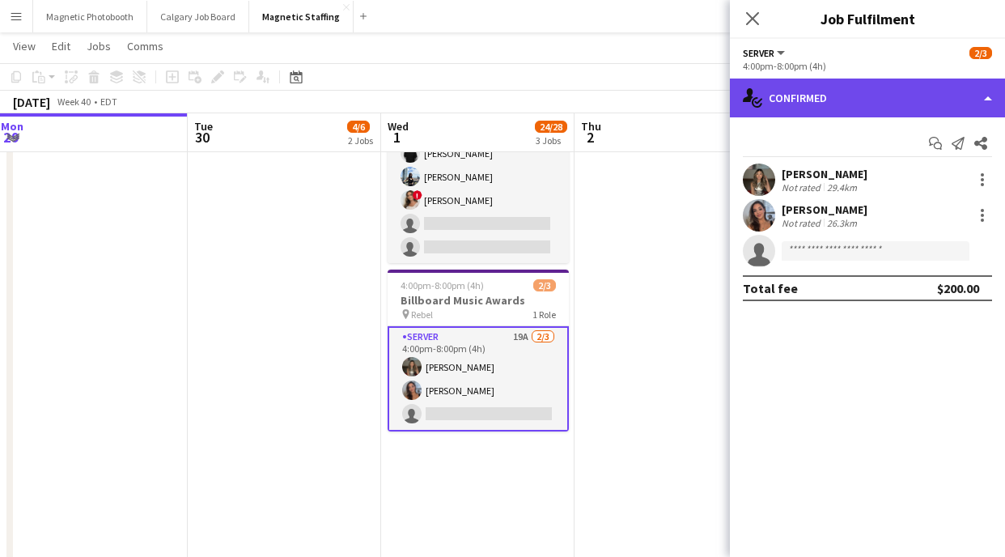
click at [879, 97] on div "single-neutral-actions-check-2 Confirmed" at bounding box center [867, 98] width 275 height 39
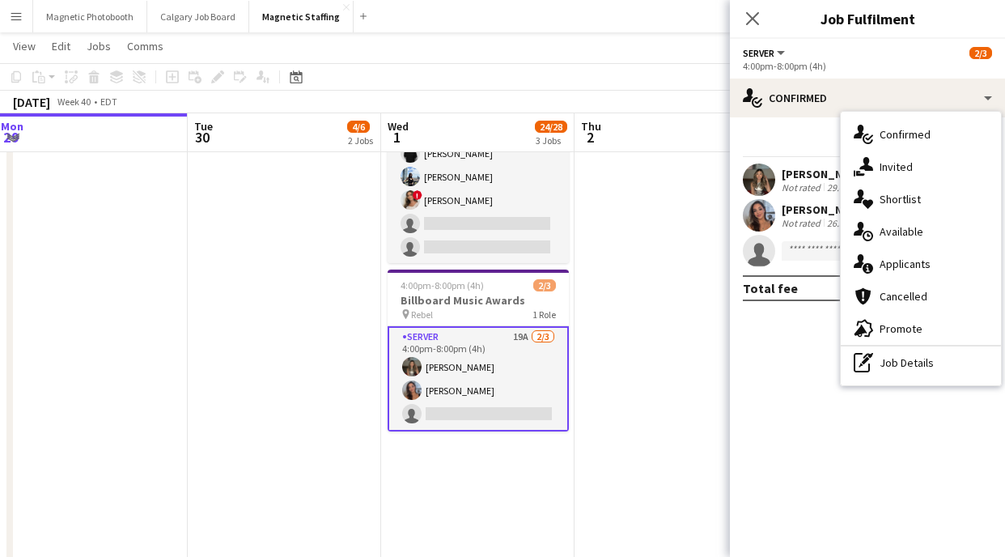
click at [907, 259] on span "Applicants" at bounding box center [905, 264] width 51 height 15
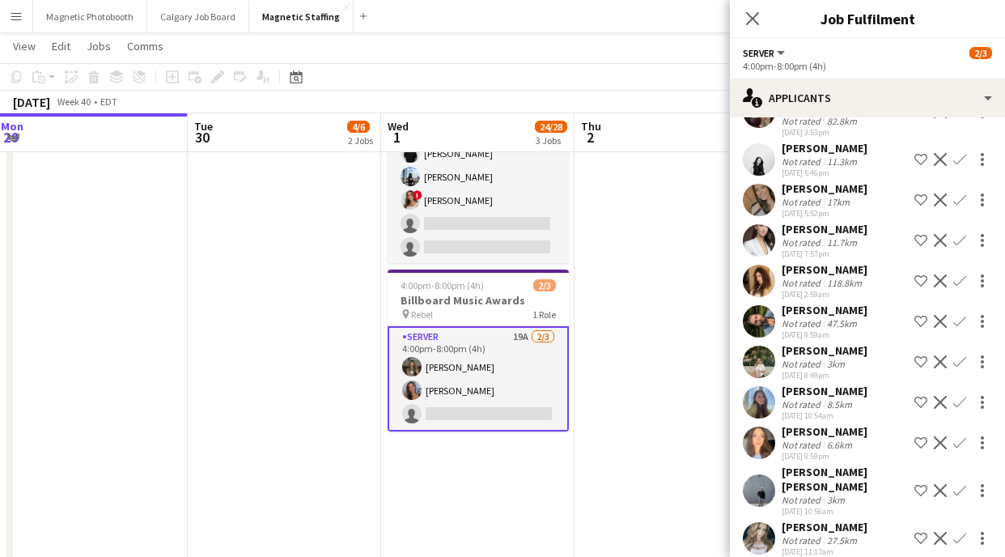
scroll to position [435, 0]
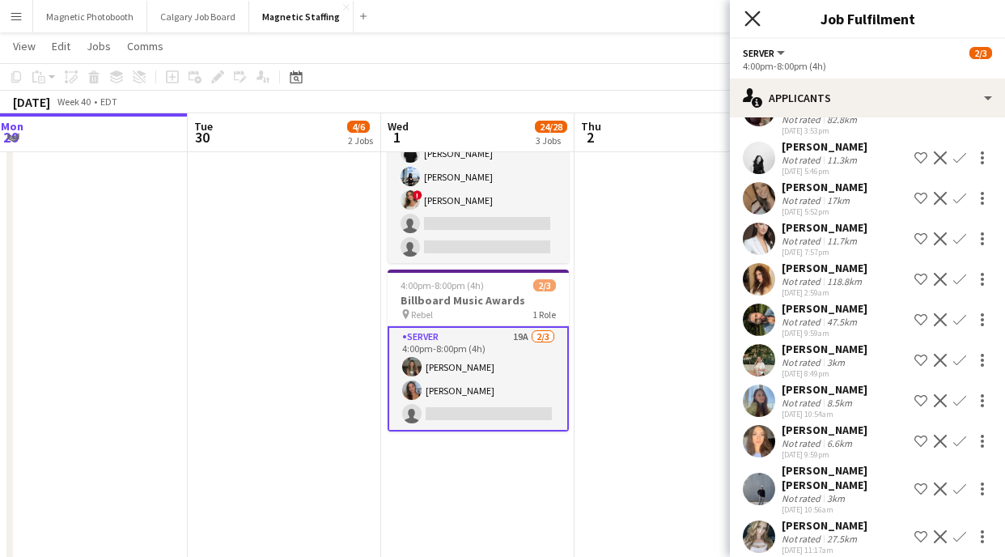
click at [750, 17] on icon "Close pop-in" at bounding box center [752, 18] width 15 height 15
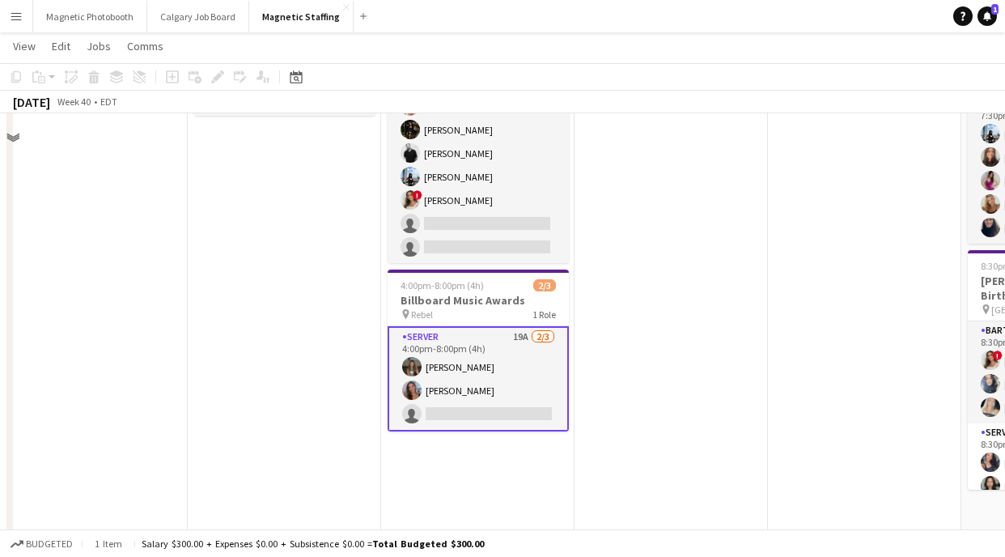
scroll to position [0, 0]
